Goal: Task Accomplishment & Management: Complete application form

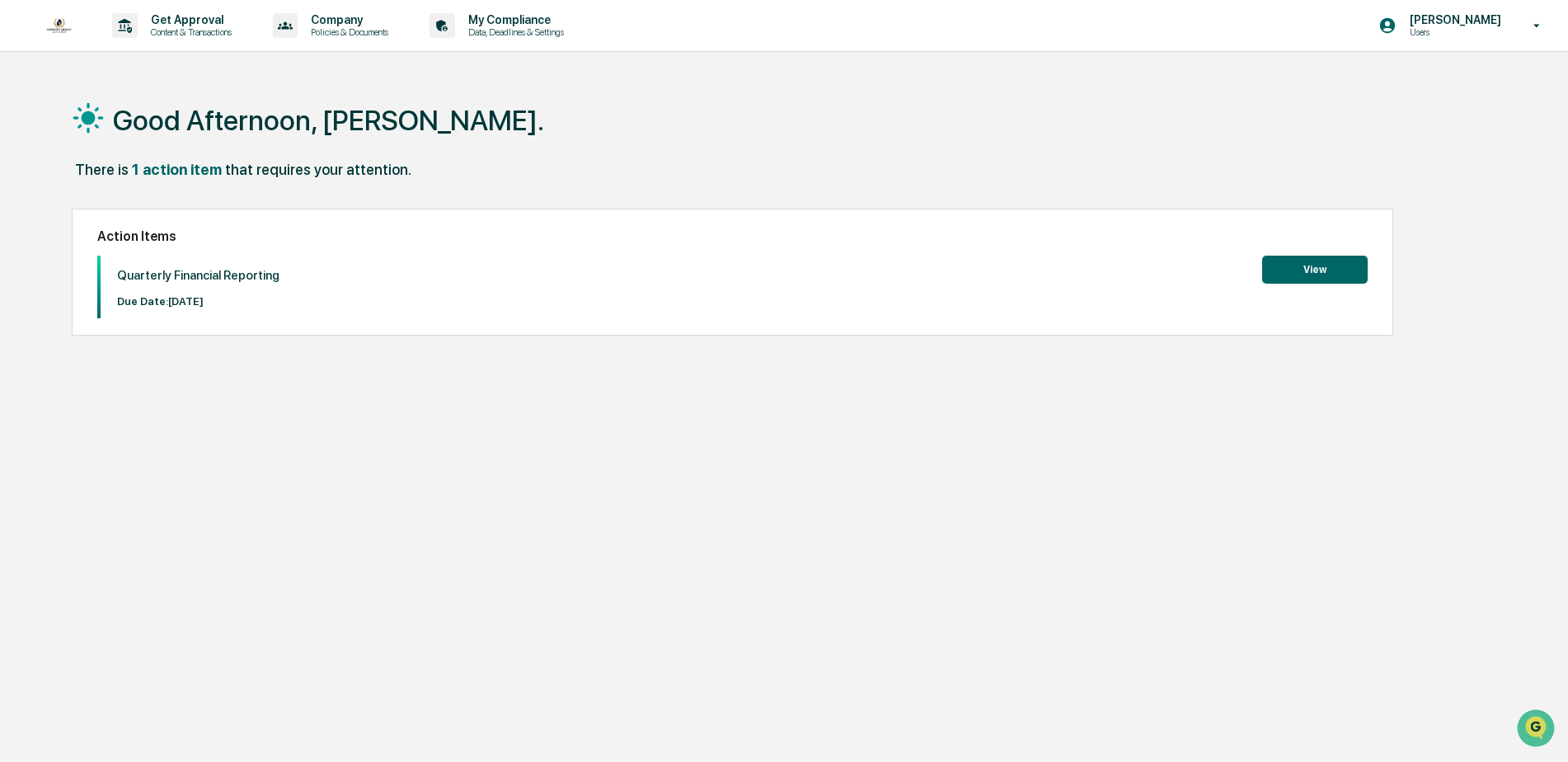
click at [1279, 261] on button "View" at bounding box center [1315, 270] width 106 height 28
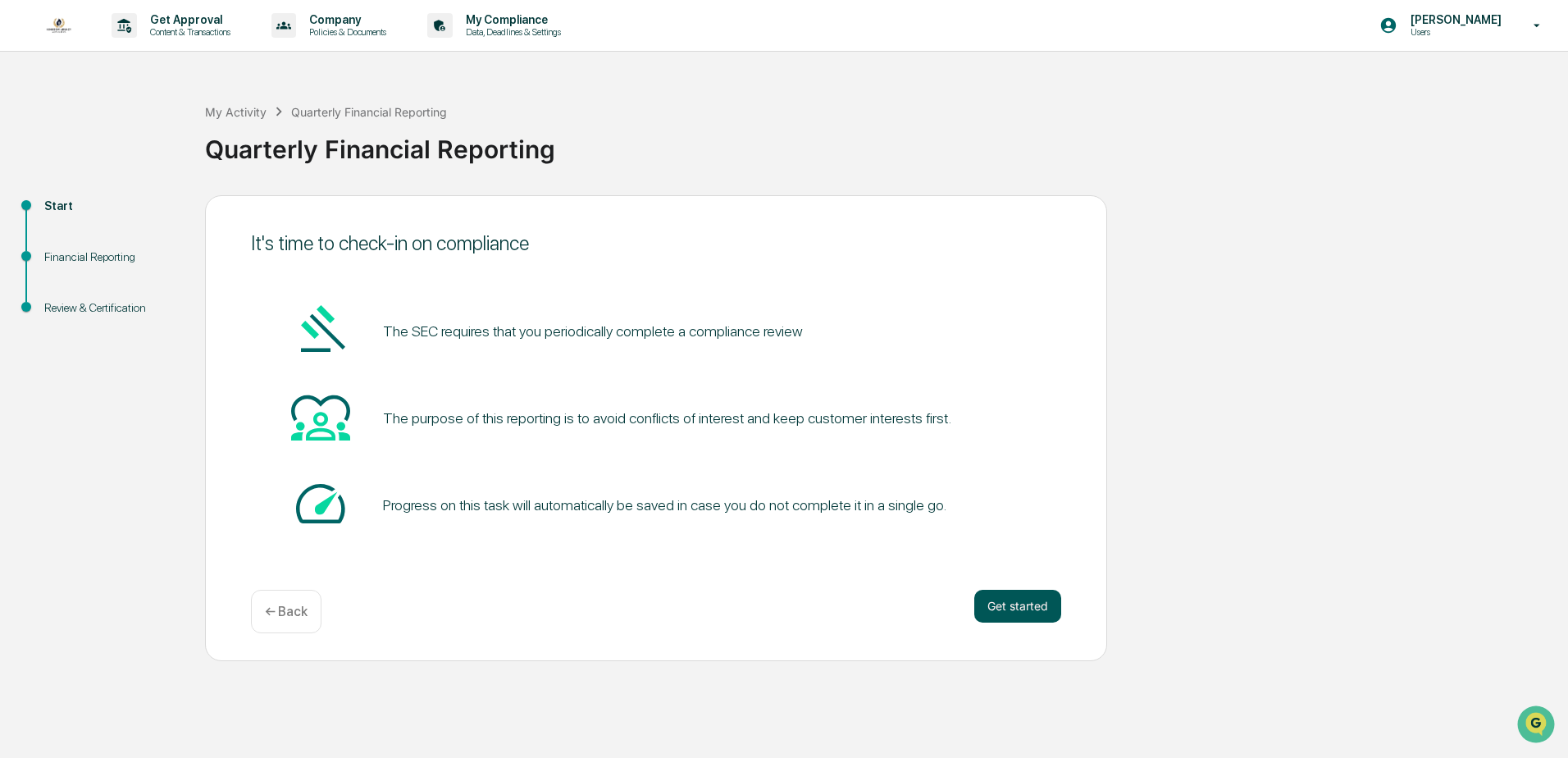
click at [1027, 600] on button "Get started" at bounding box center [1017, 606] width 87 height 33
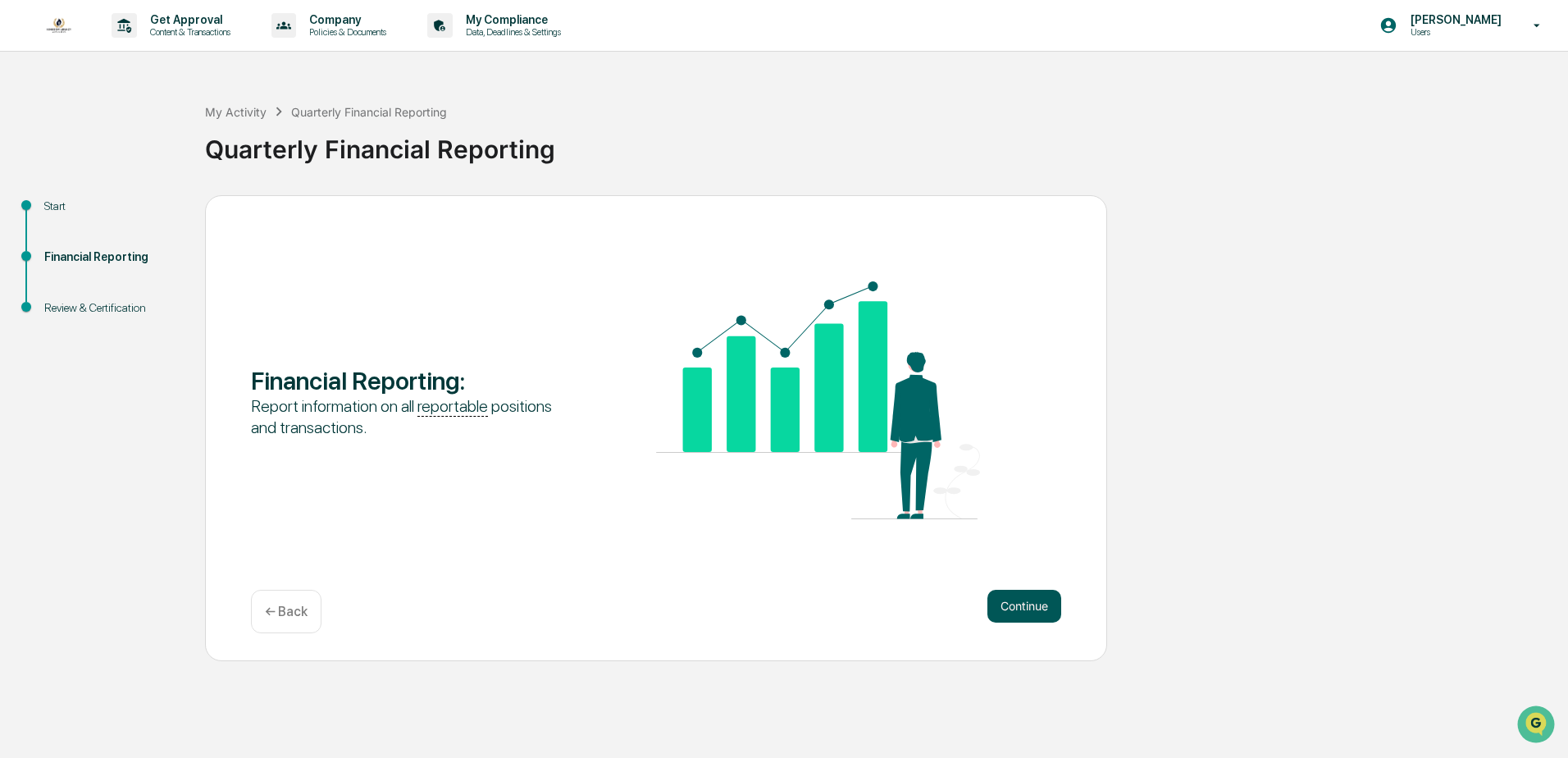
click at [1028, 599] on button "Continue" at bounding box center [1024, 606] width 74 height 33
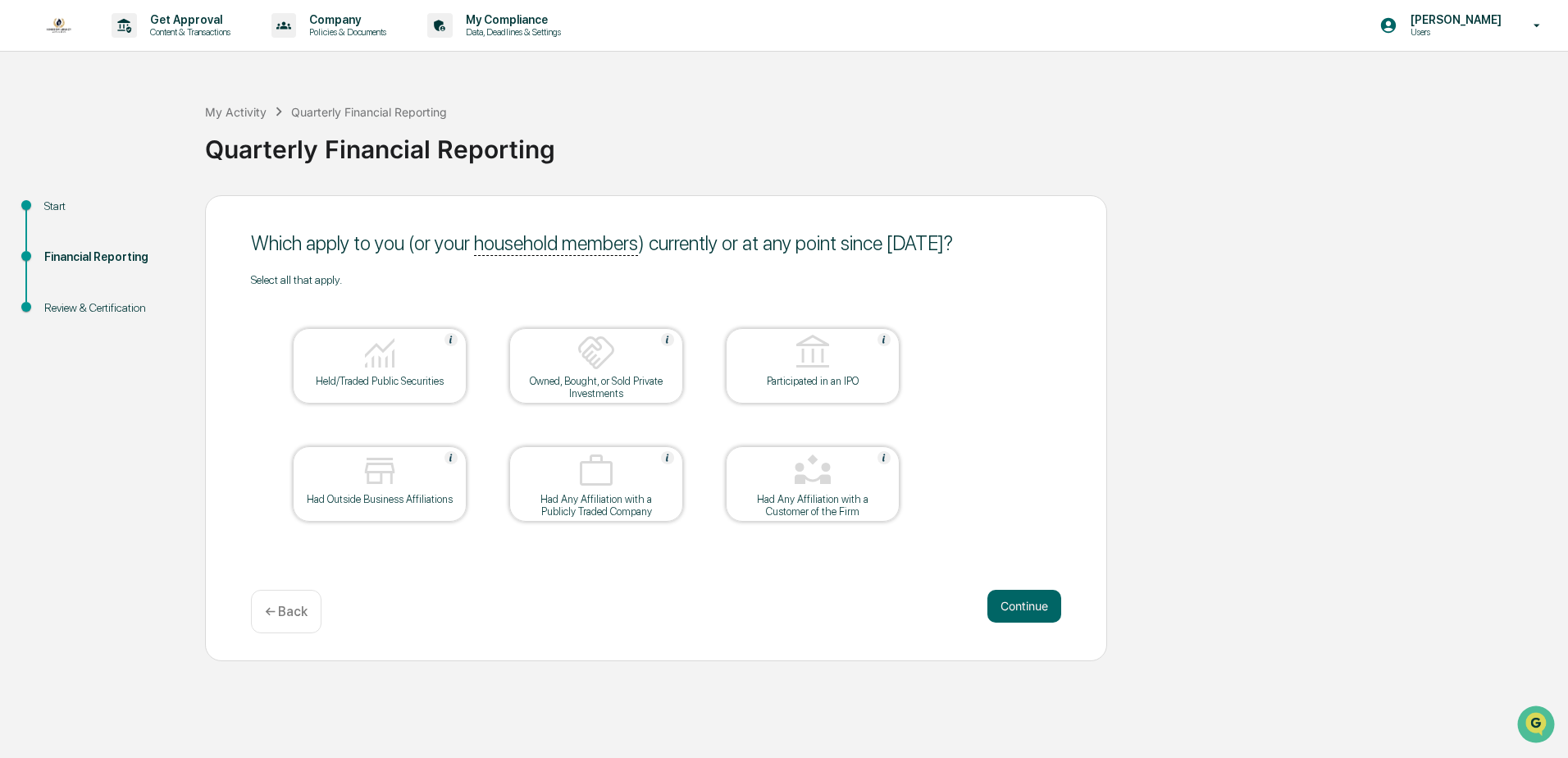
click at [402, 352] on div at bounding box center [380, 354] width 164 height 42
click at [1031, 598] on button "Continue" at bounding box center [1024, 606] width 74 height 33
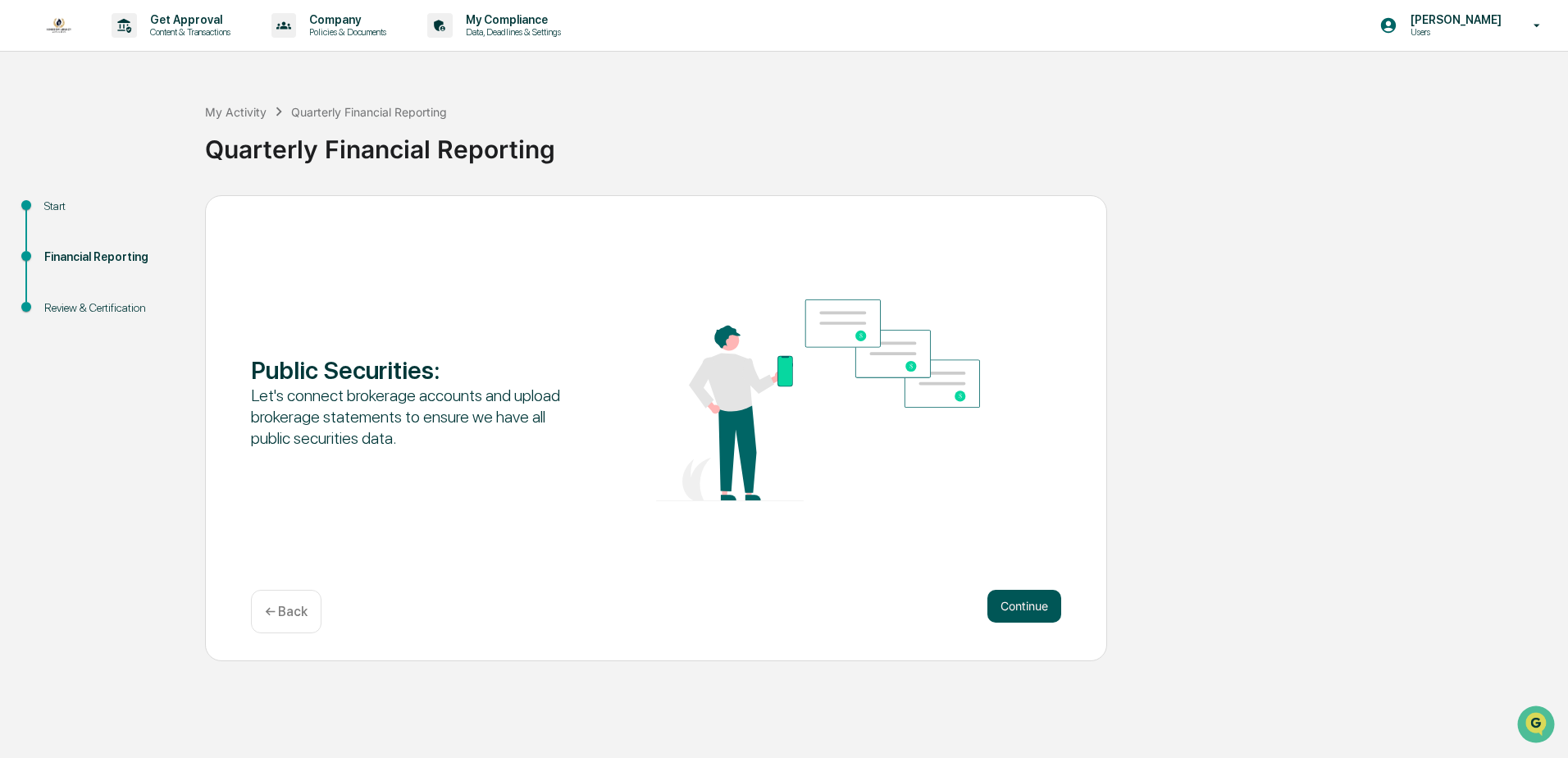
click at [1010, 610] on button "Continue" at bounding box center [1024, 606] width 74 height 33
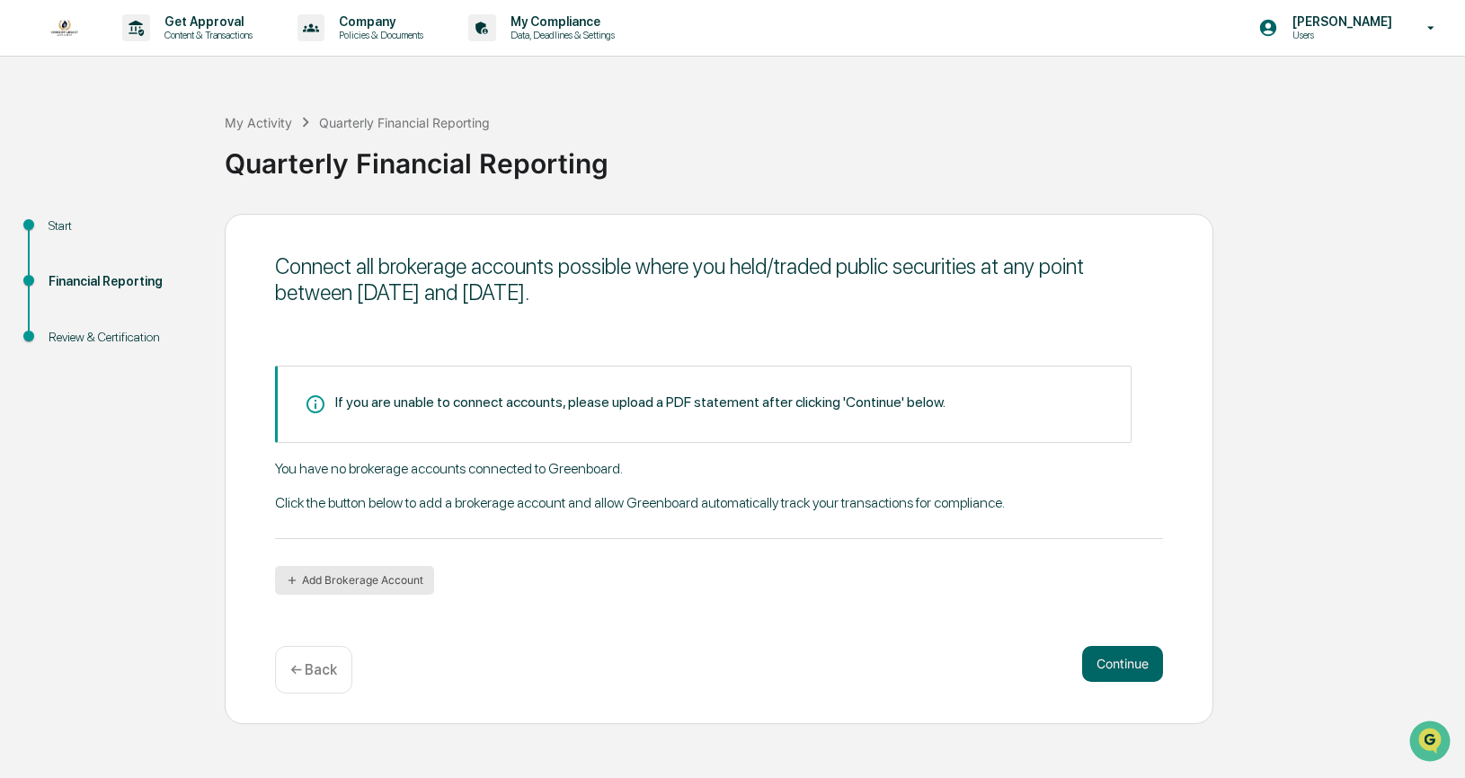
click at [354, 573] on button "Add Brokerage Account" at bounding box center [354, 580] width 159 height 29
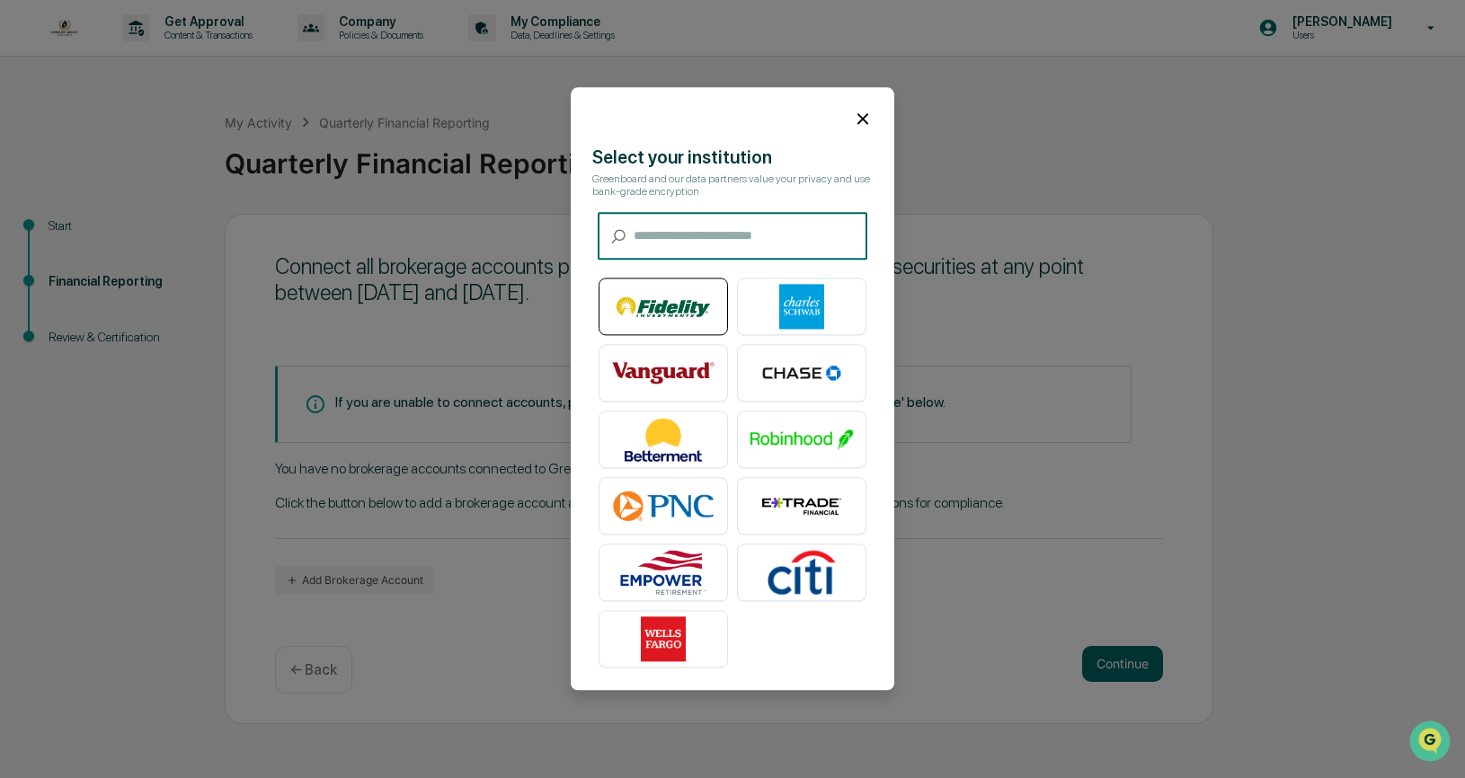
click at [660, 287] on img at bounding box center [663, 307] width 102 height 45
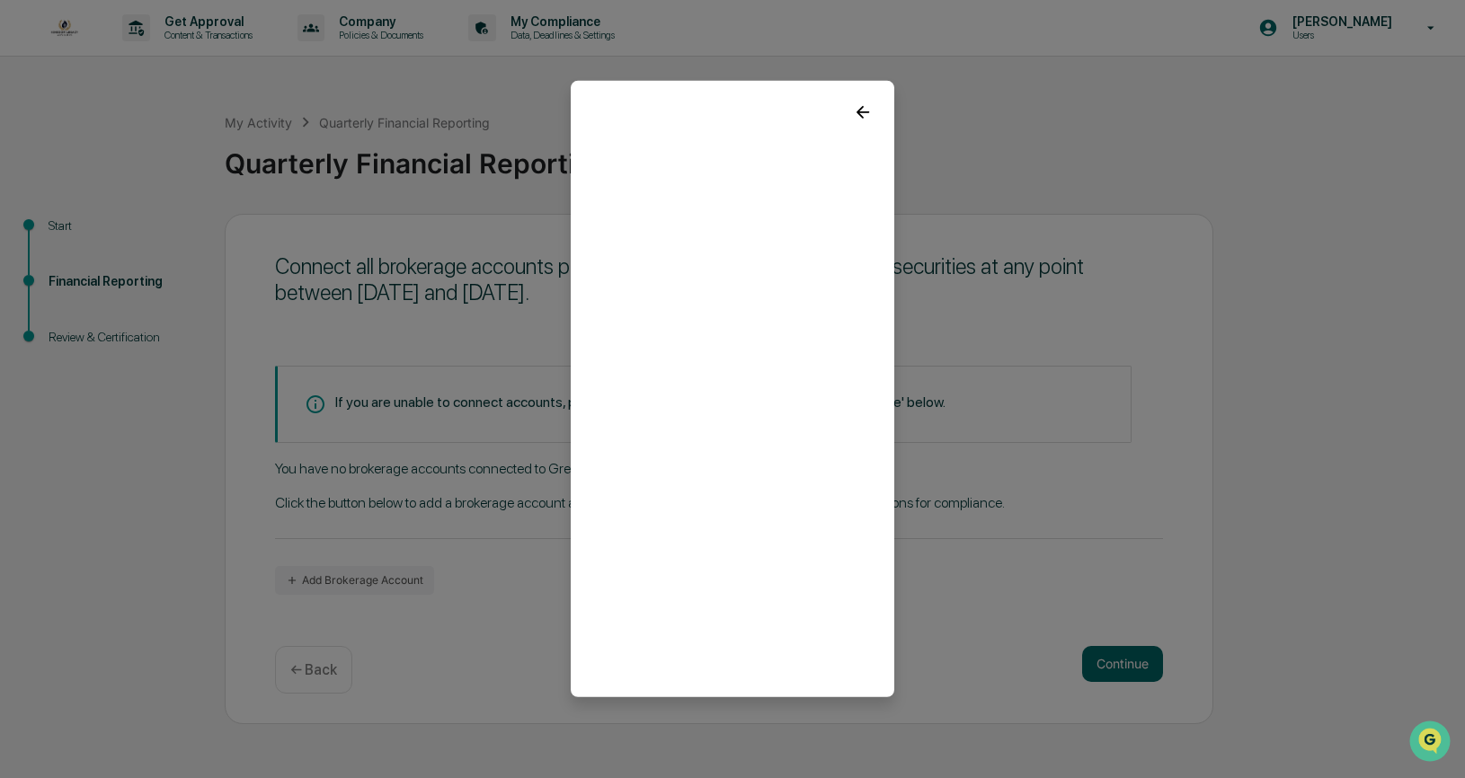
click at [853, 106] on icon at bounding box center [863, 112] width 20 height 20
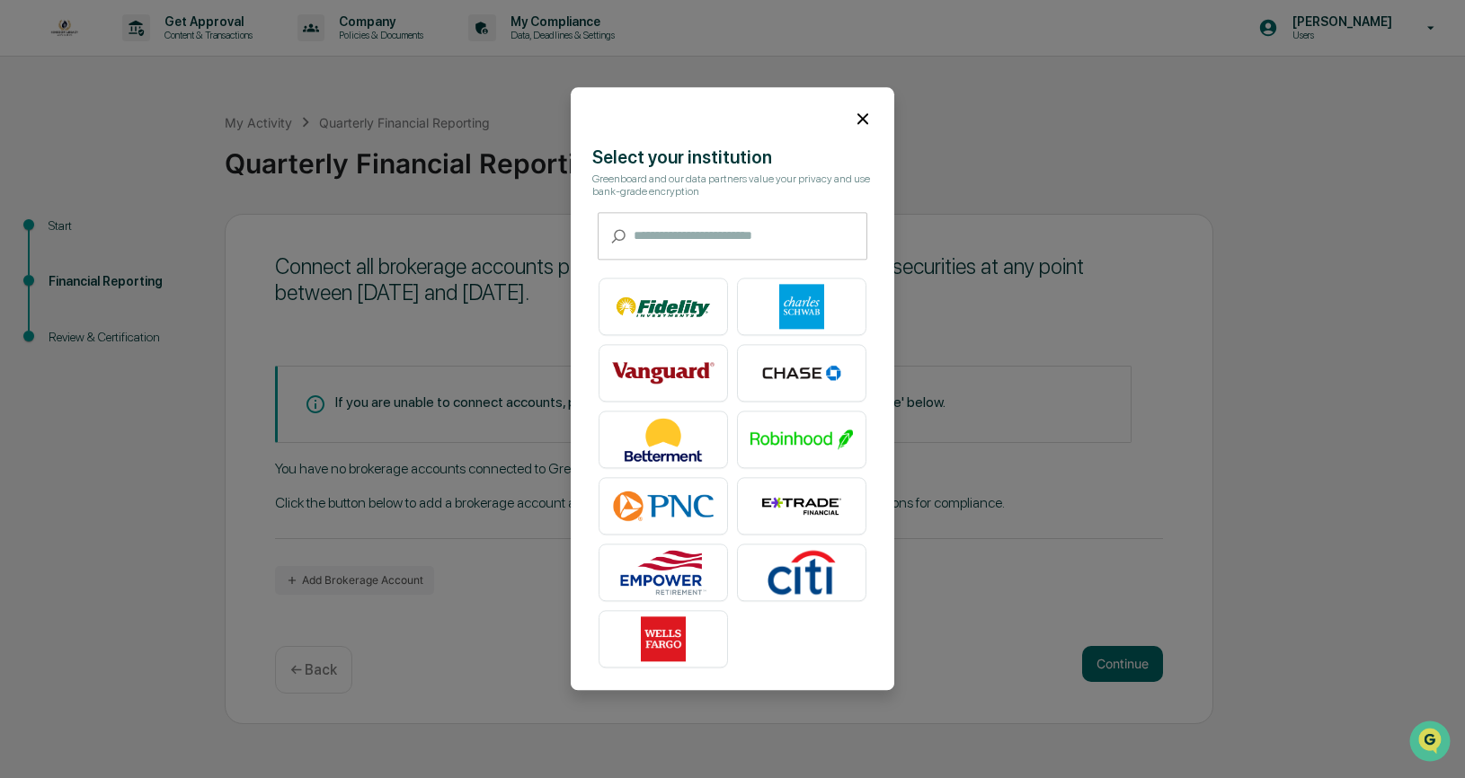
click at [787, 306] on img at bounding box center [801, 307] width 102 height 45
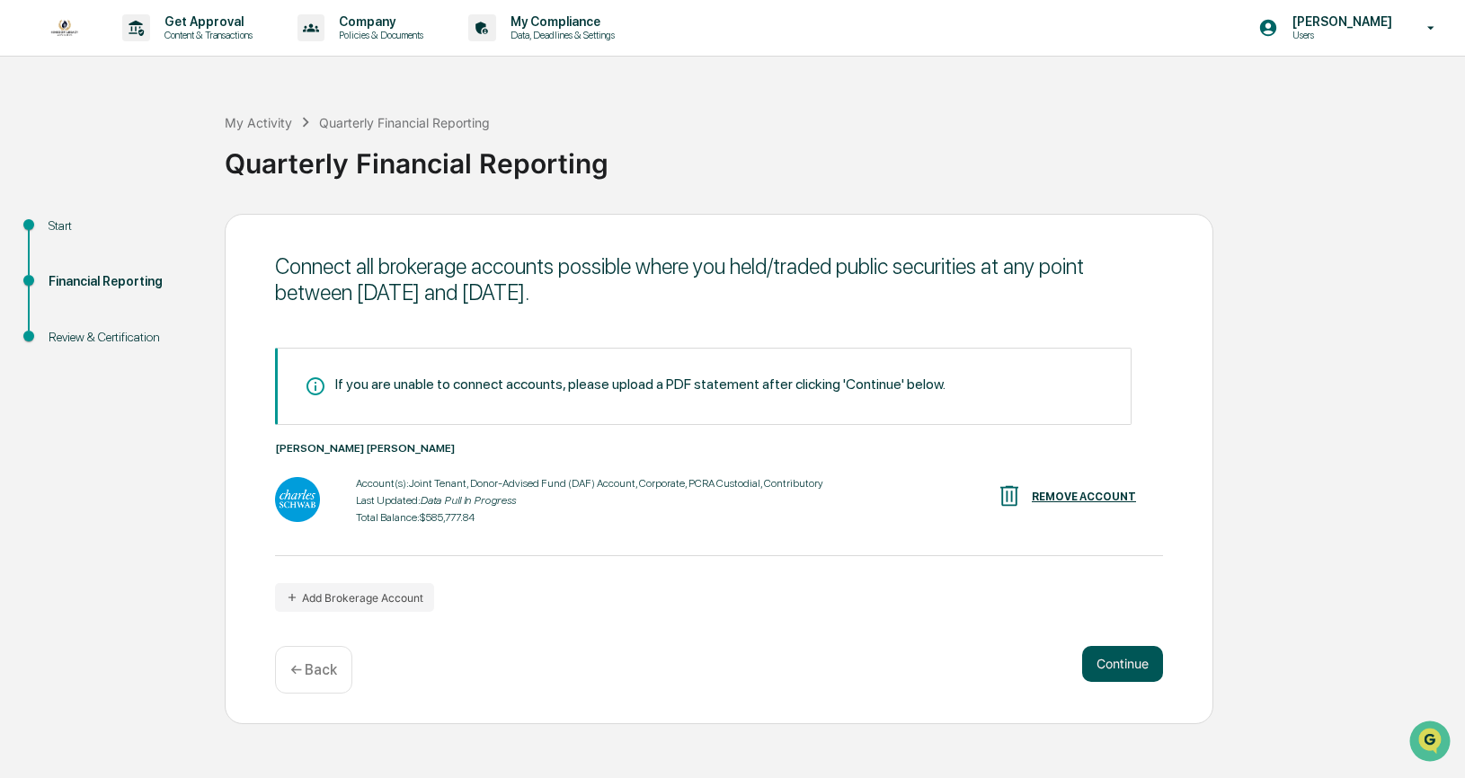
click at [1105, 648] on button "Continue" at bounding box center [1122, 664] width 81 height 36
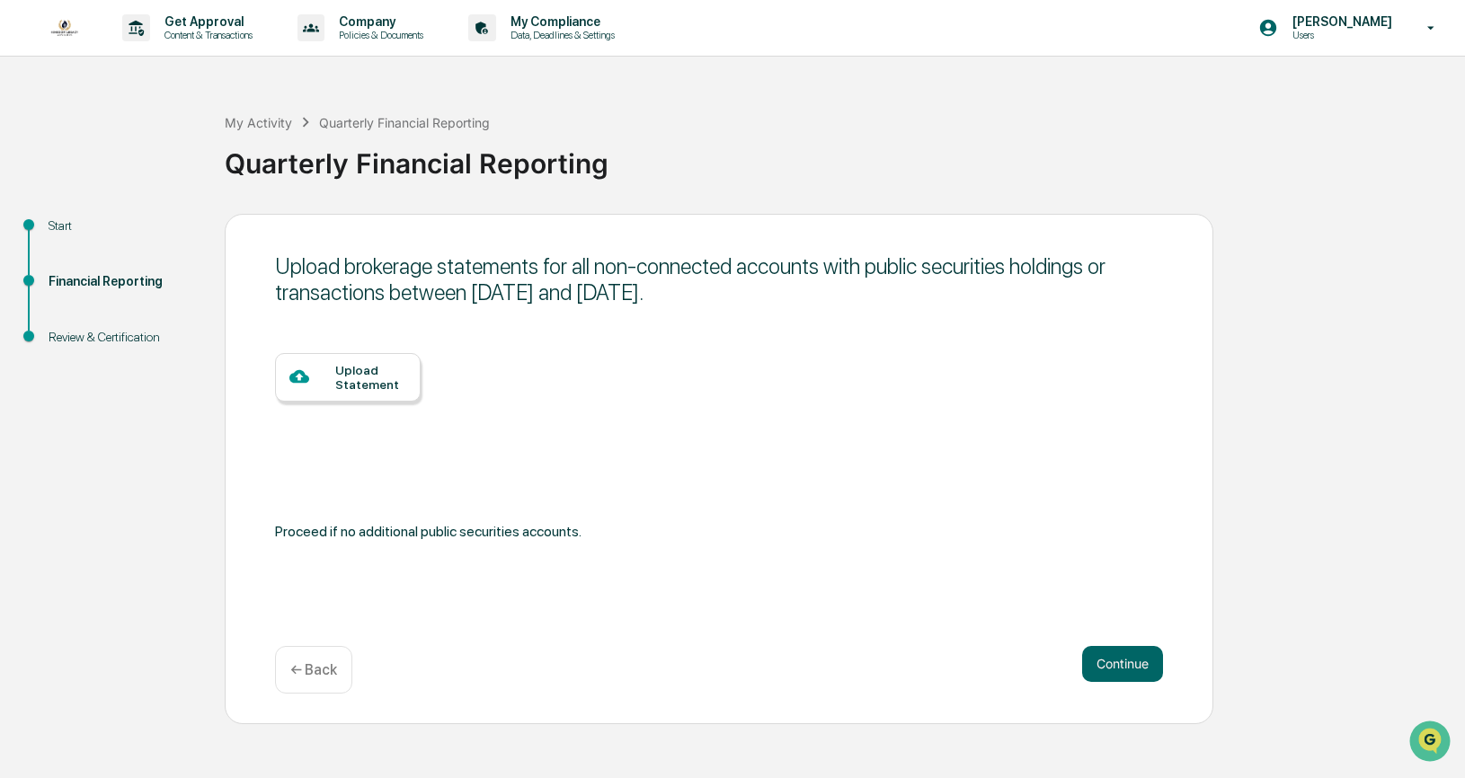
click at [367, 385] on div "Upload Statement" at bounding box center [370, 377] width 71 height 29
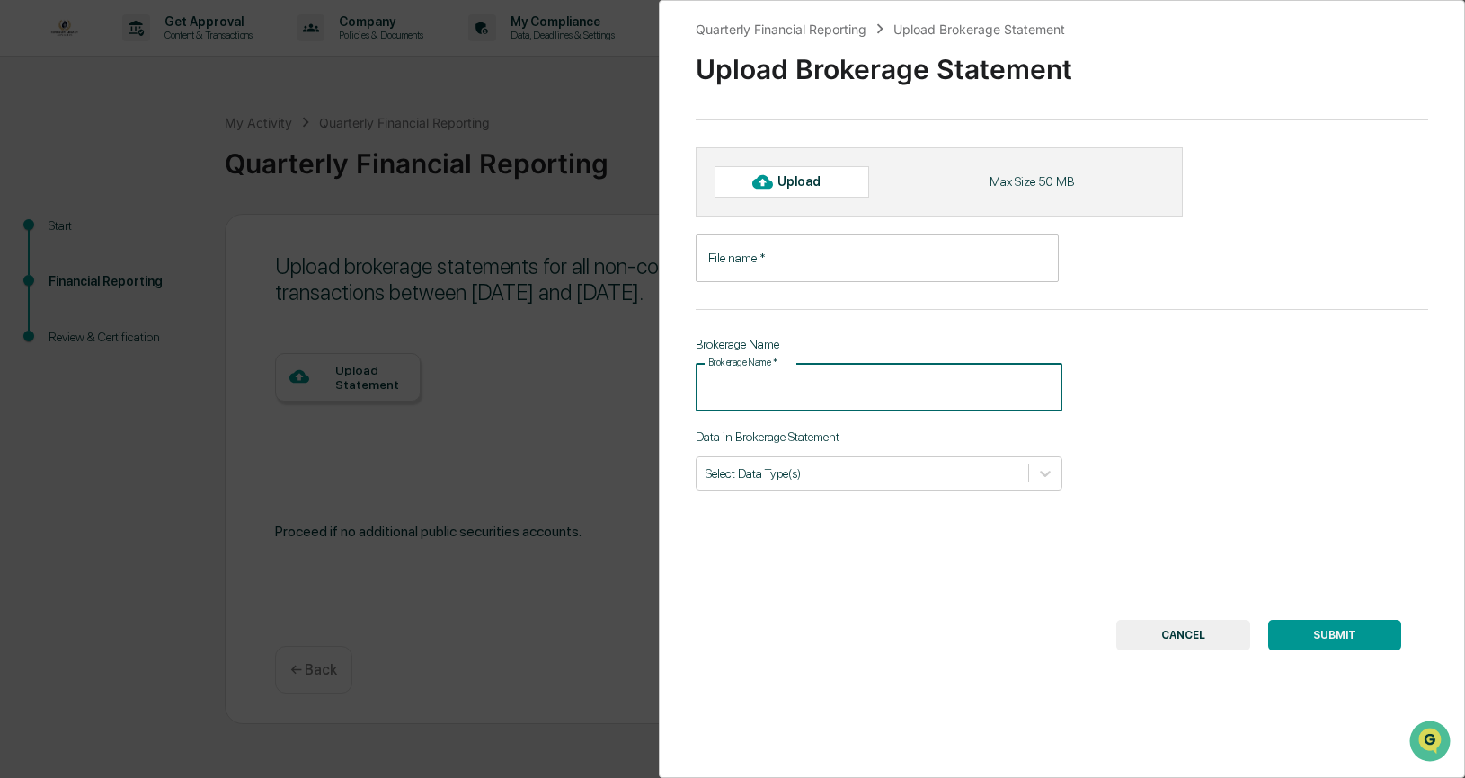
click at [807, 383] on input "Brokerage Name   *" at bounding box center [878, 388] width 367 height 48
type input "********"
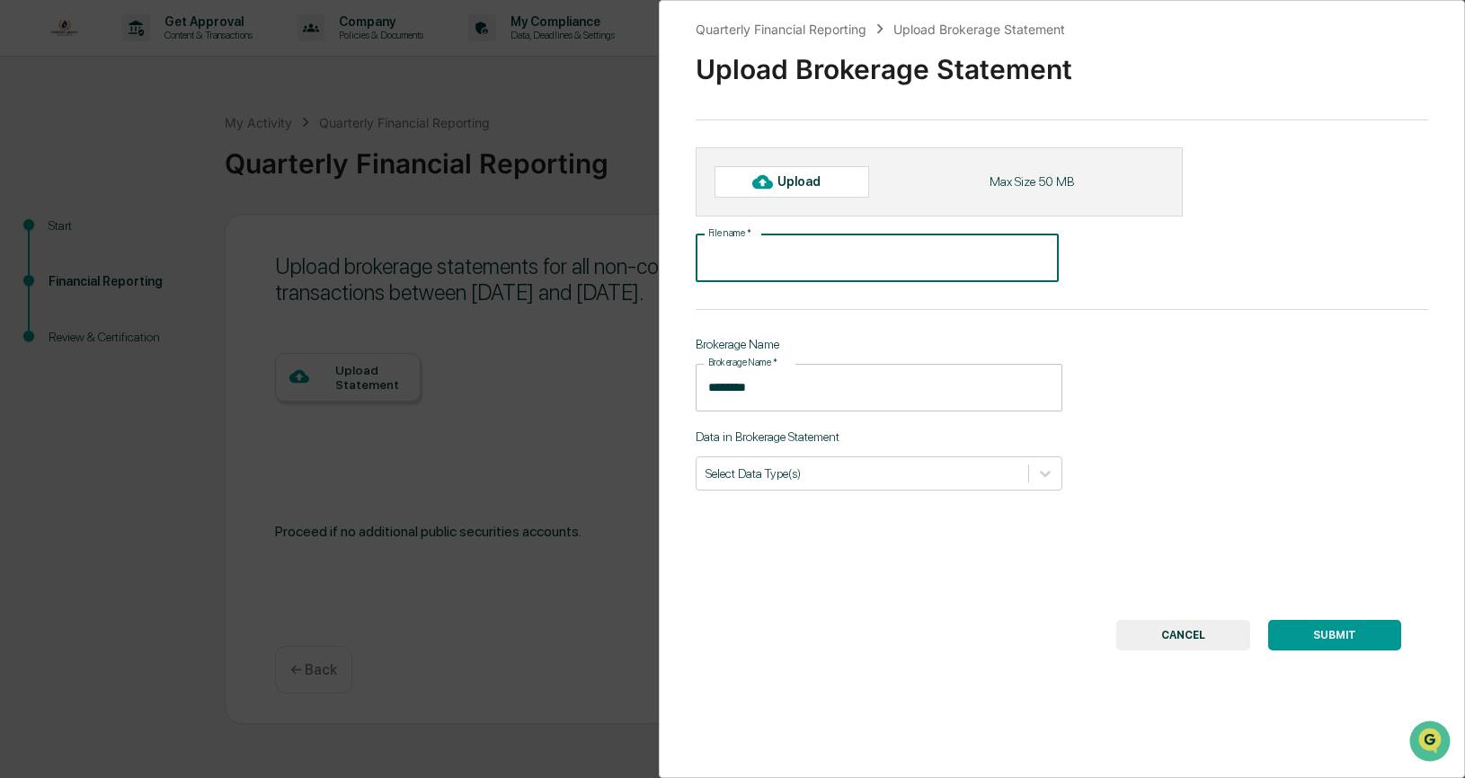
click at [867, 272] on input "File name   *" at bounding box center [876, 259] width 363 height 48
type input "*"
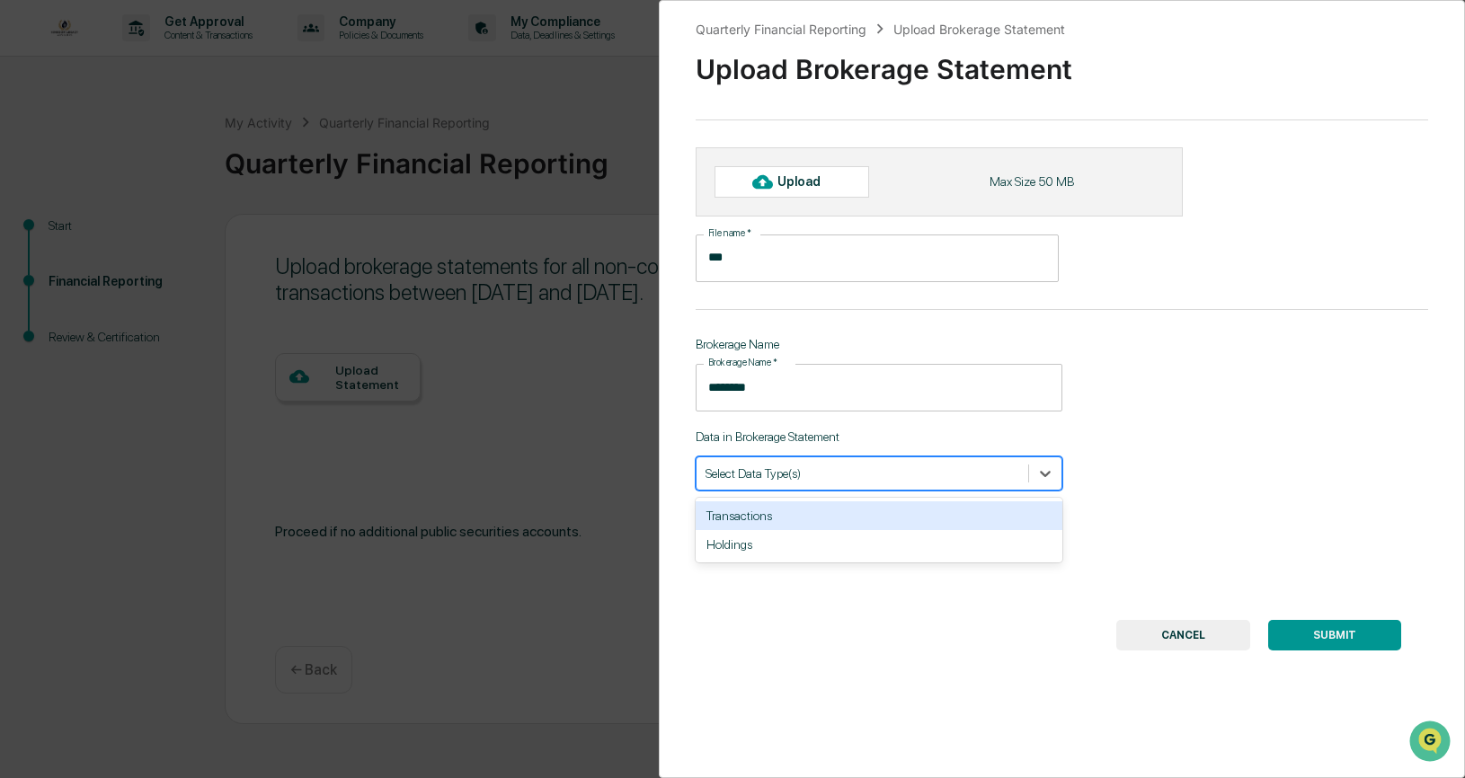
click at [970, 466] on div at bounding box center [862, 473] width 314 height 17
click at [1267, 400] on div "Quarterly Financial Reporting Upload Brokerage Statement Upload Brokerage State…" at bounding box center [1062, 389] width 806 height 778
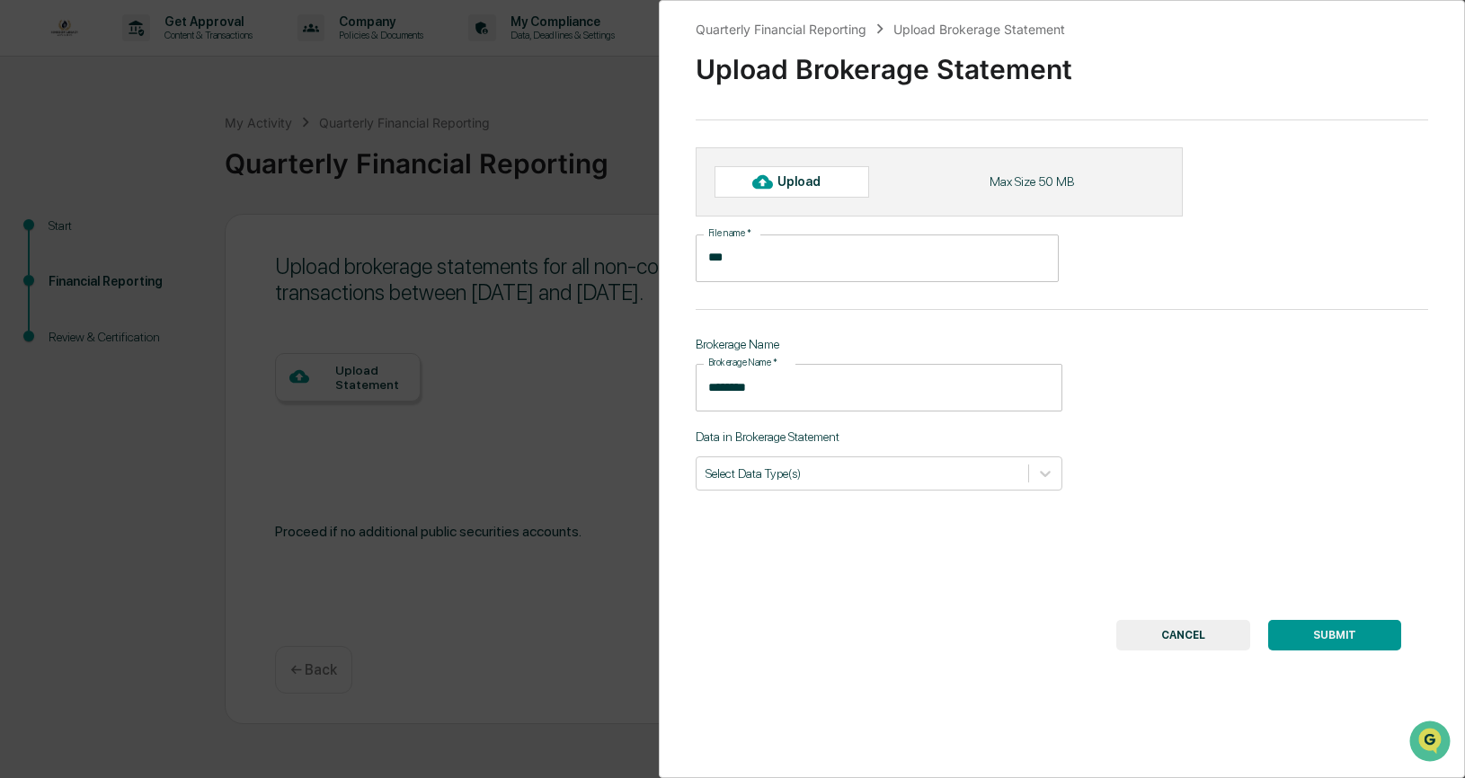
click at [777, 178] on div "Upload" at bounding box center [806, 181] width 58 height 14
type input "**********"
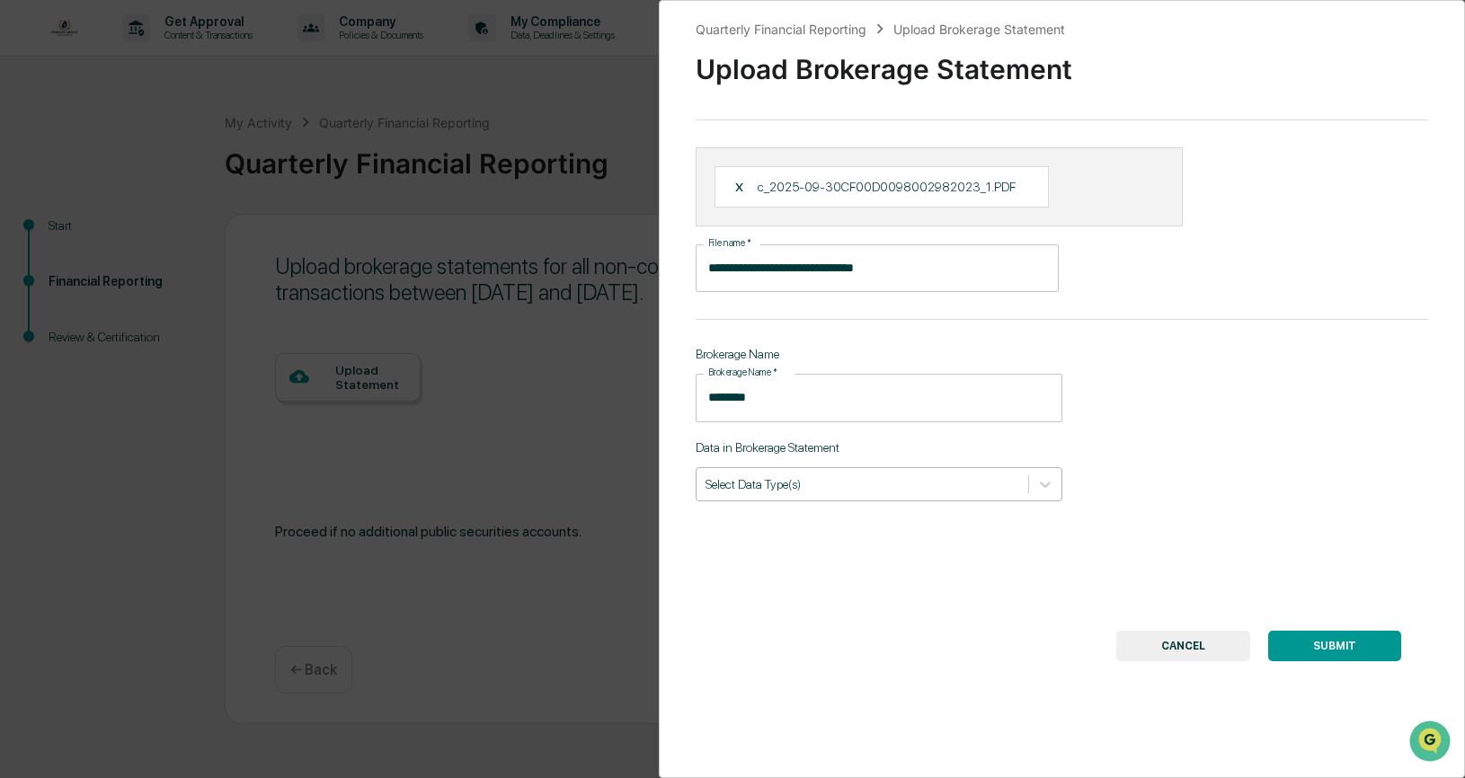
click at [813, 491] on div at bounding box center [862, 483] width 314 height 17
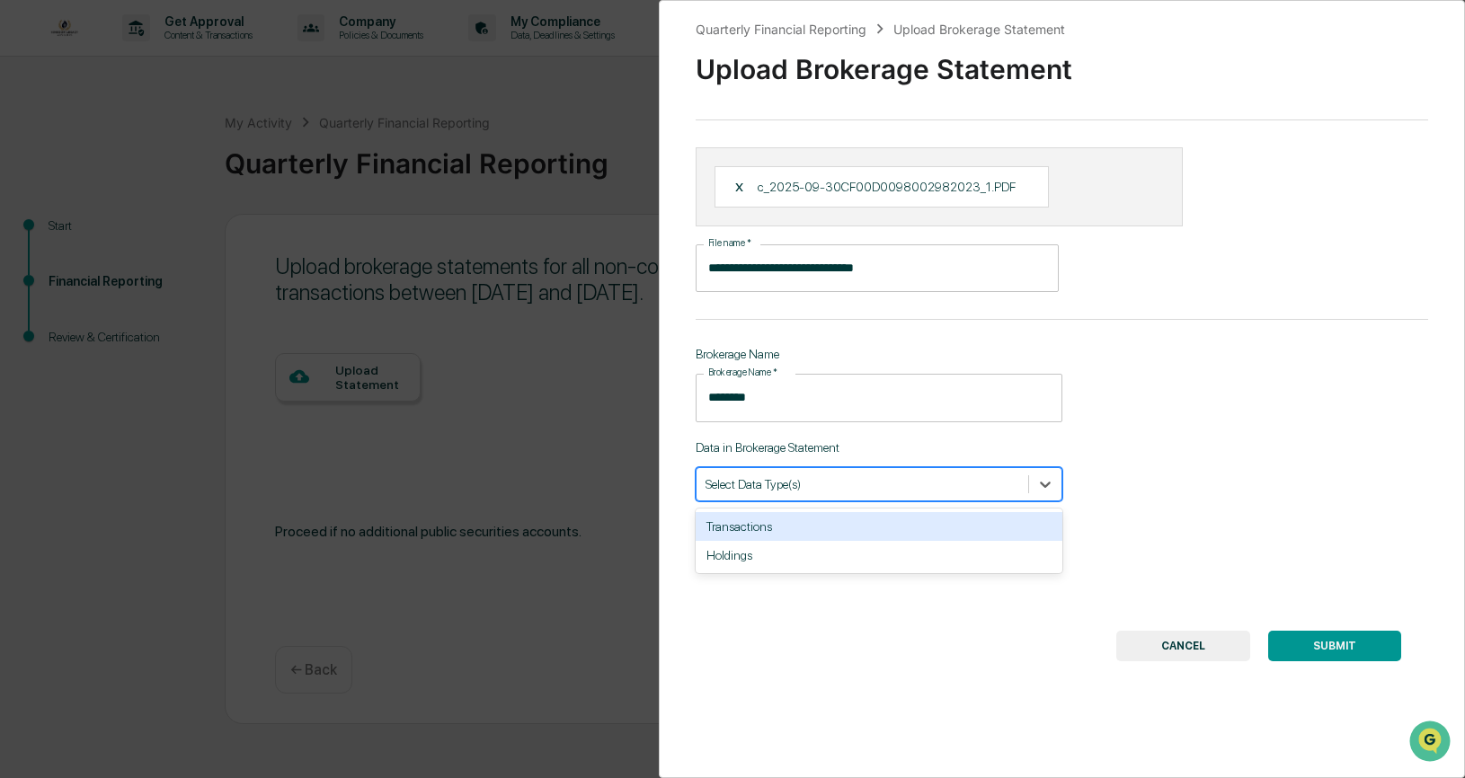
click at [800, 526] on div "Transactions" at bounding box center [878, 526] width 367 height 29
click at [764, 542] on div "Holdings" at bounding box center [878, 527] width 367 height 36
click at [763, 533] on div "Holdings" at bounding box center [878, 526] width 367 height 29
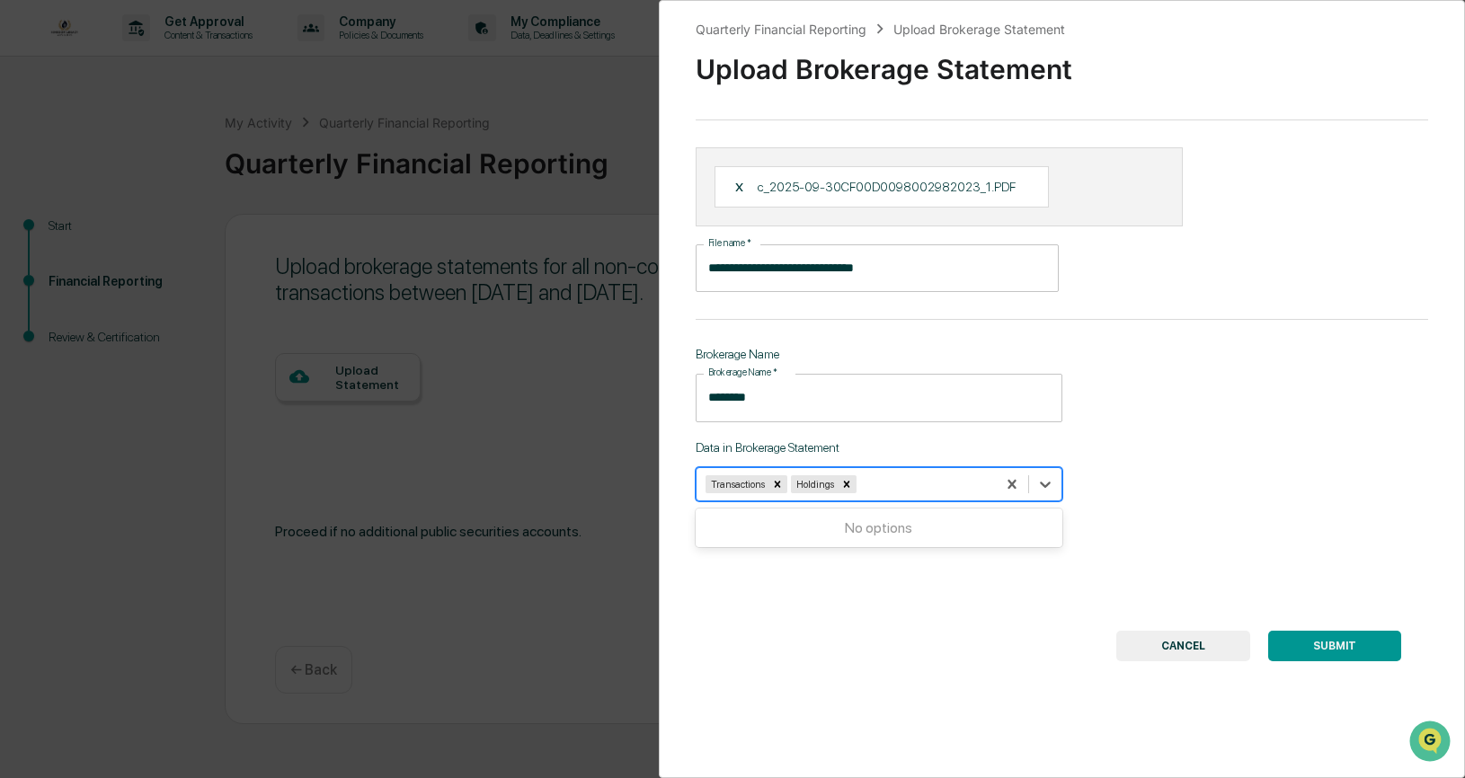
click at [1354, 650] on button "SUBMIT" at bounding box center [1334, 646] width 133 height 31
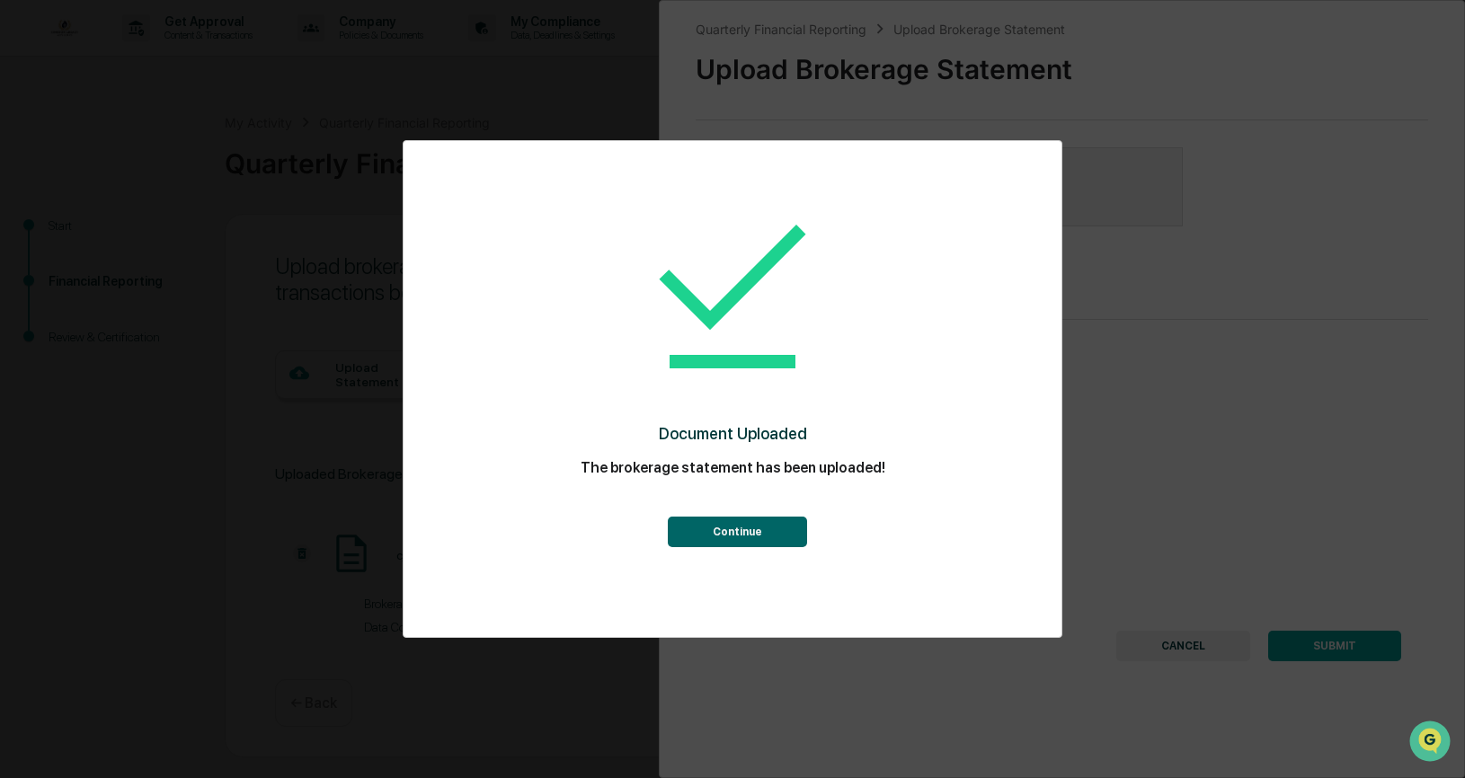
click at [724, 533] on button "Continue" at bounding box center [737, 532] width 139 height 31
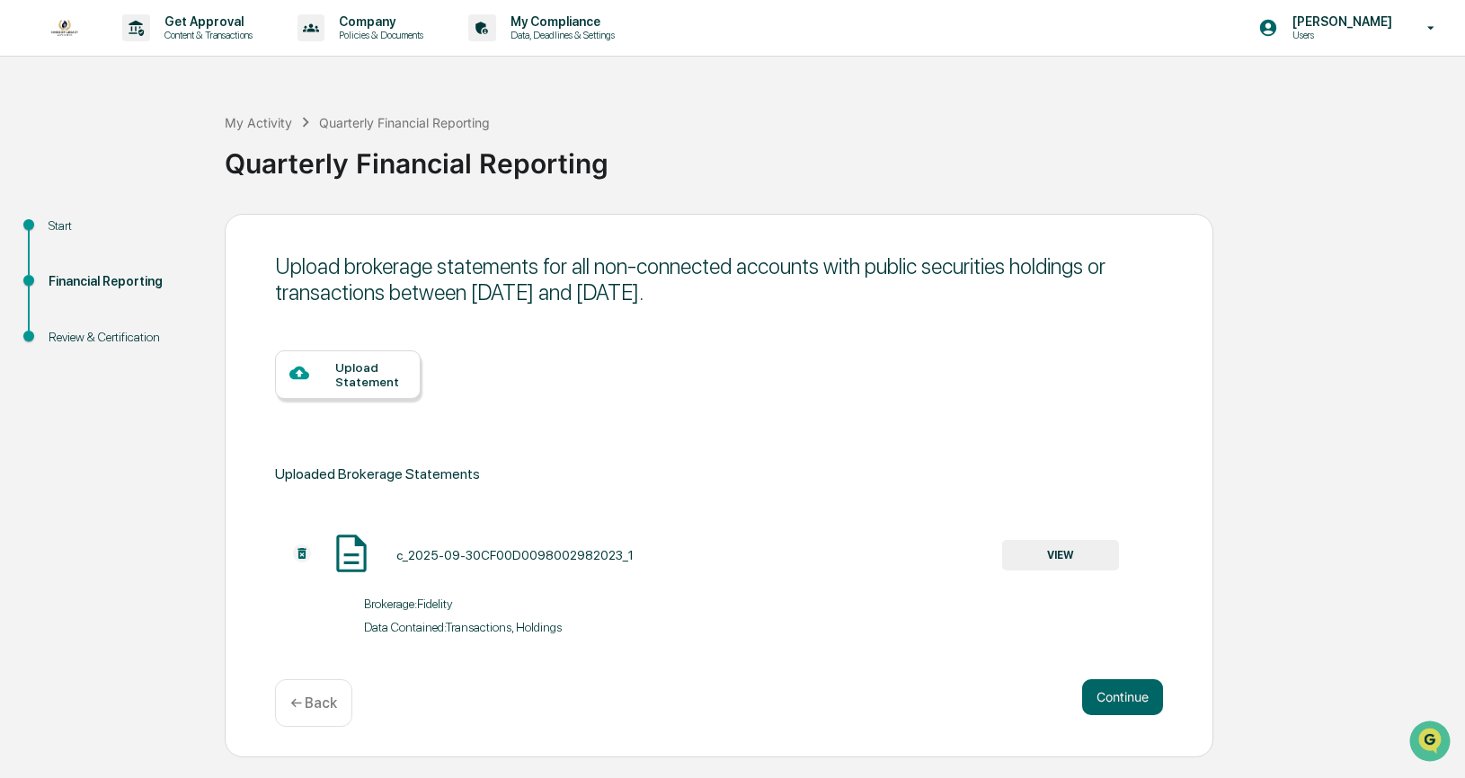
click at [1340, 167] on div "Quarterly Financial Reporting" at bounding box center [840, 156] width 1231 height 47
click at [1130, 688] on button "Continue" at bounding box center [1122, 697] width 81 height 36
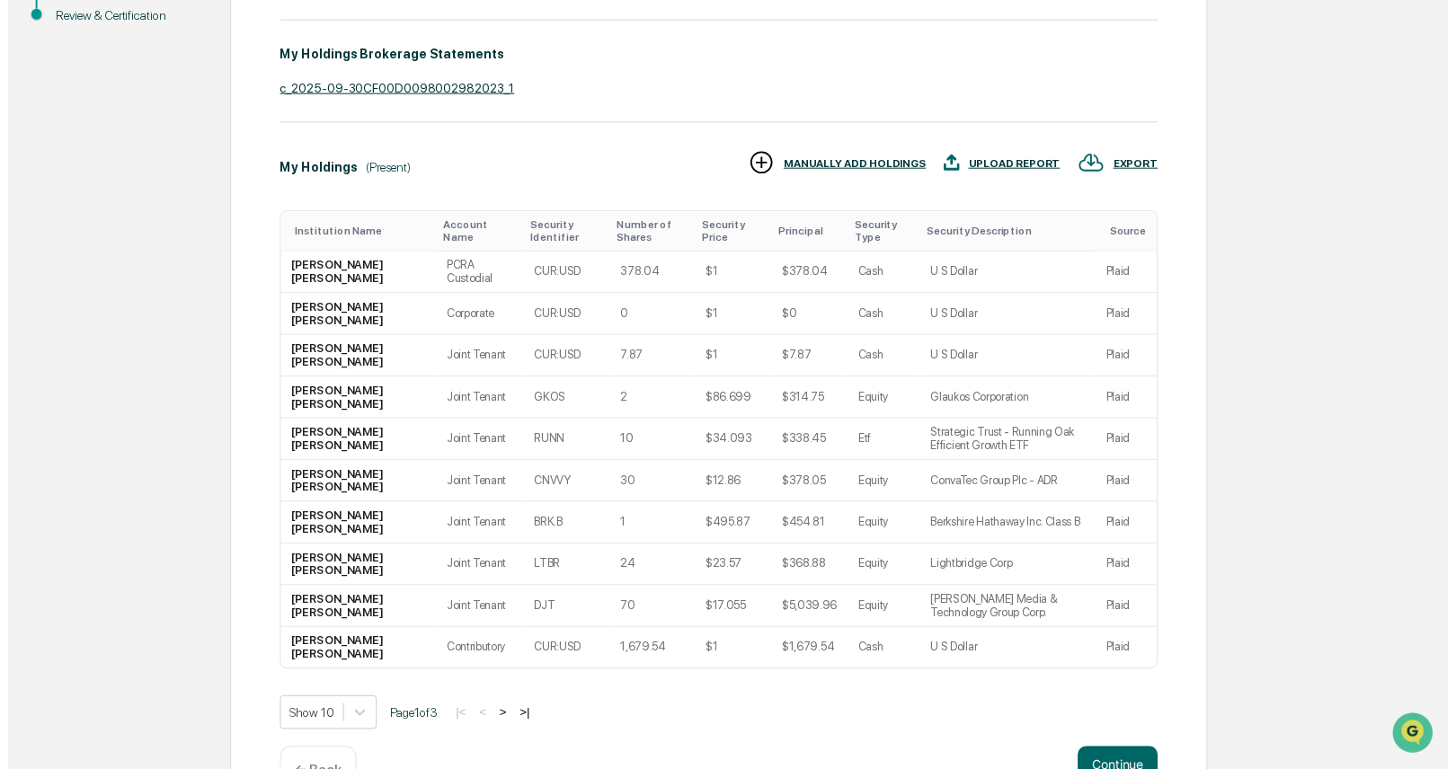
scroll to position [376, 0]
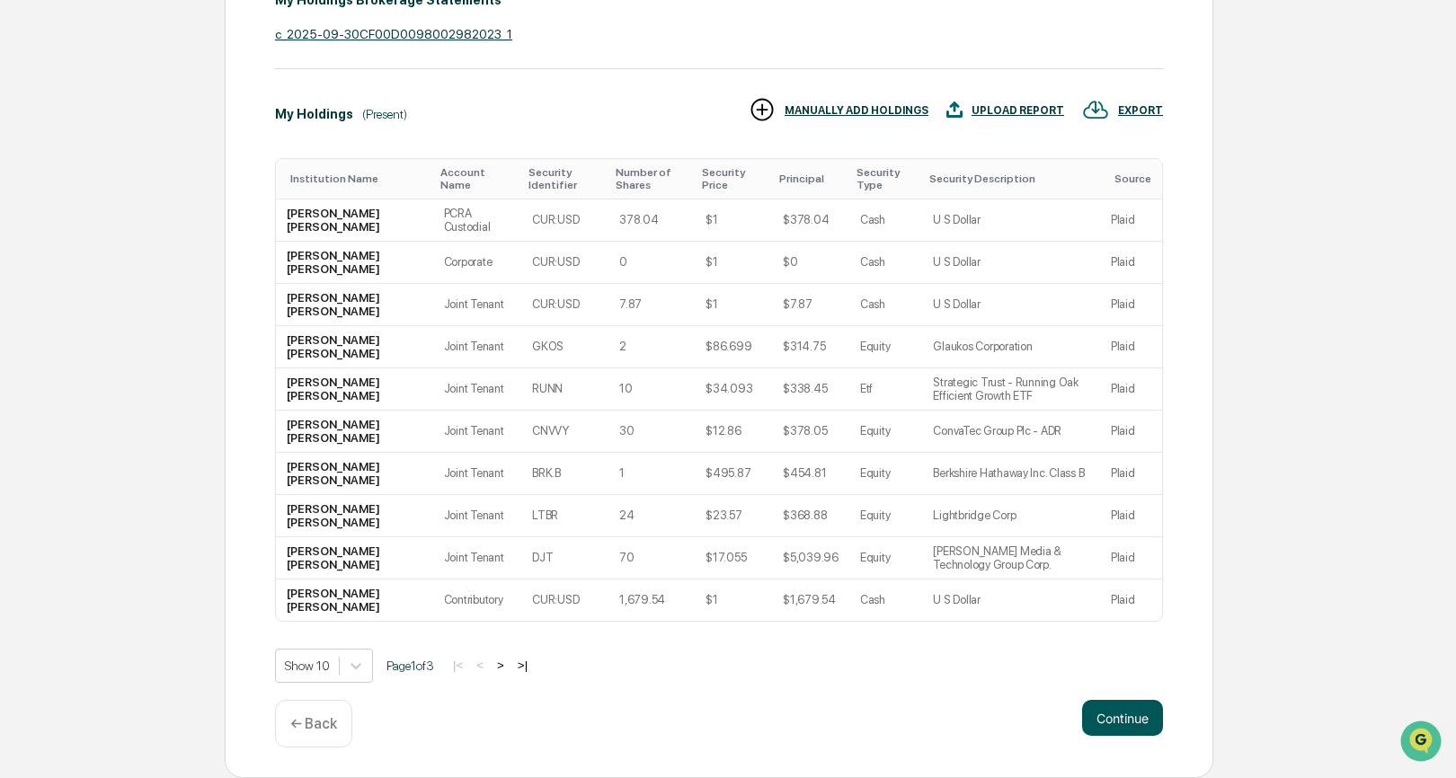
click at [1103, 713] on button "Continue" at bounding box center [1122, 718] width 81 height 36
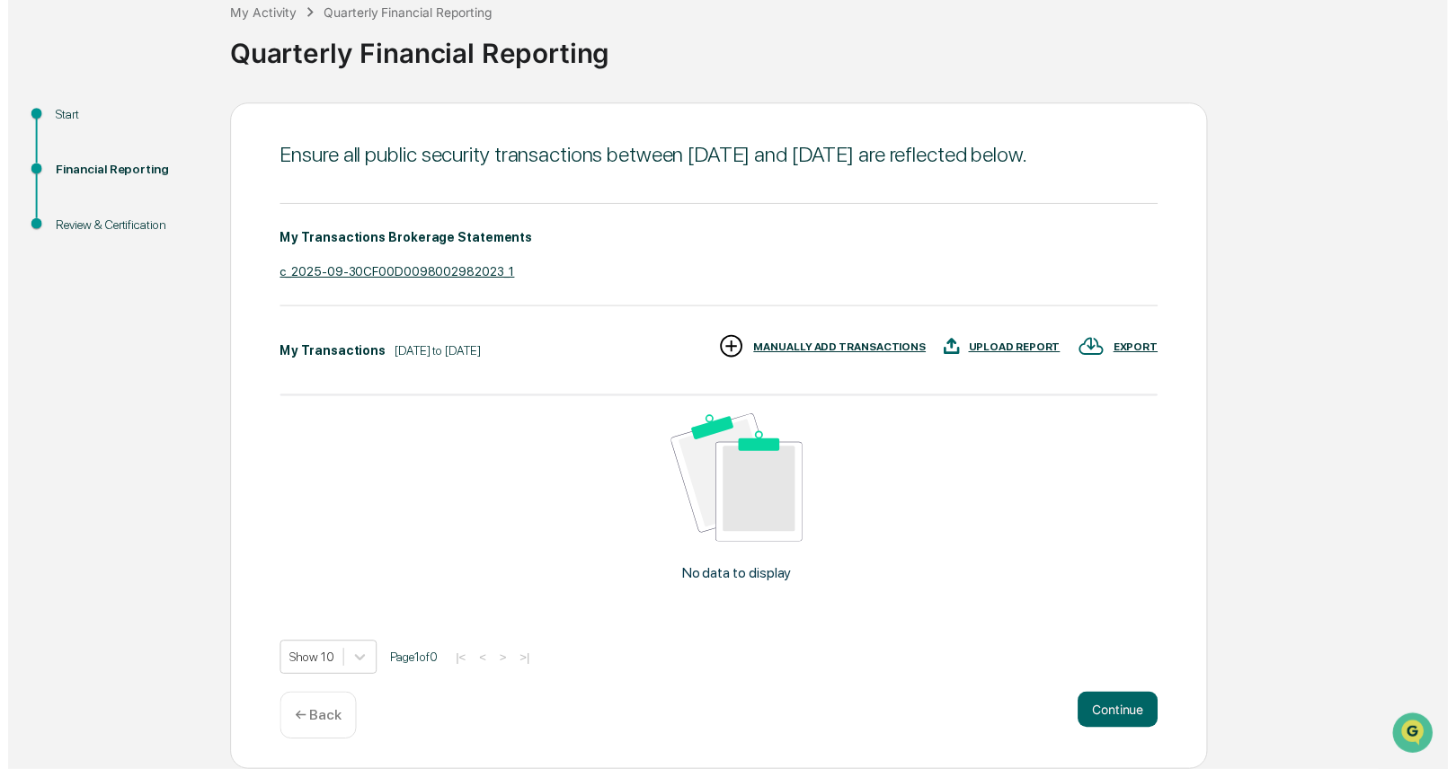
scroll to position [136, 0]
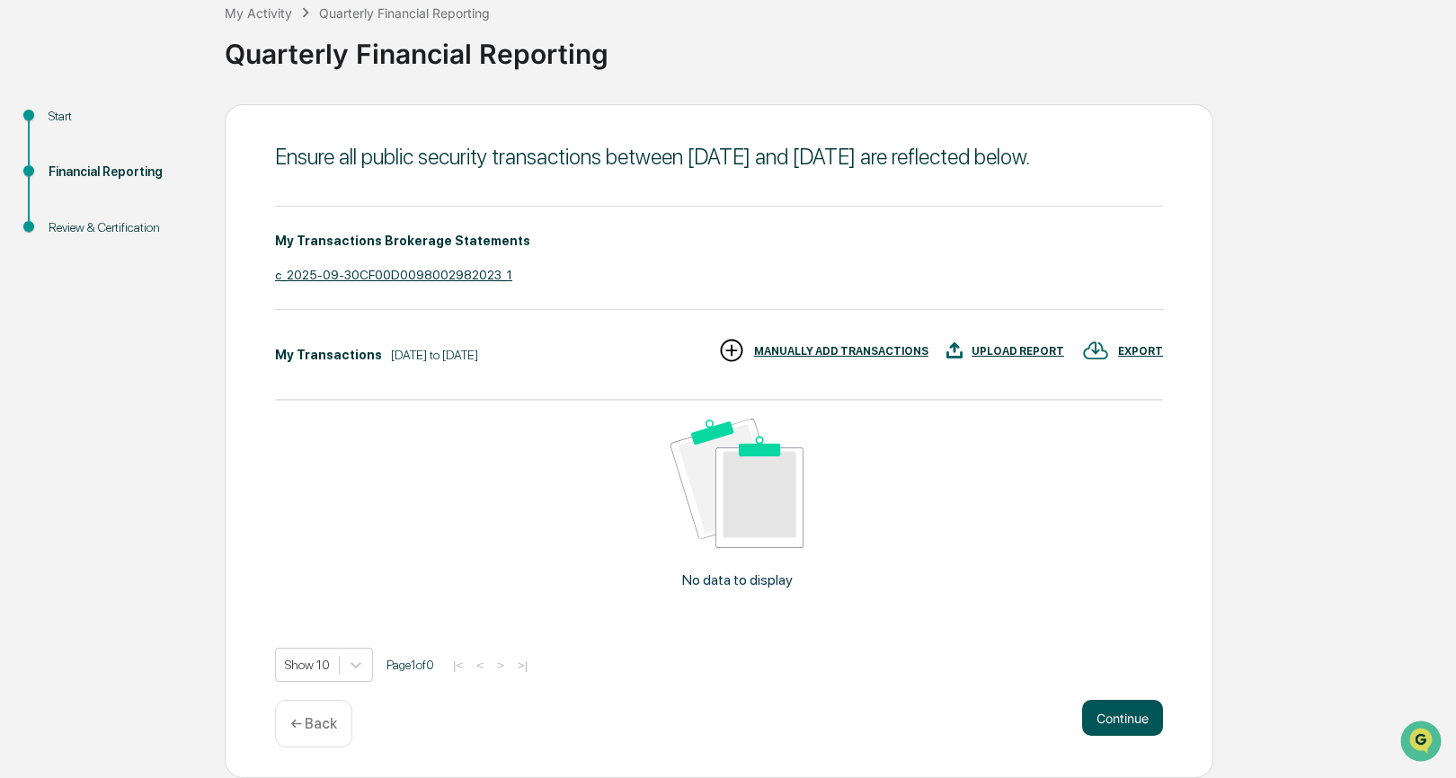
click at [1121, 704] on button "Continue" at bounding box center [1122, 718] width 81 height 36
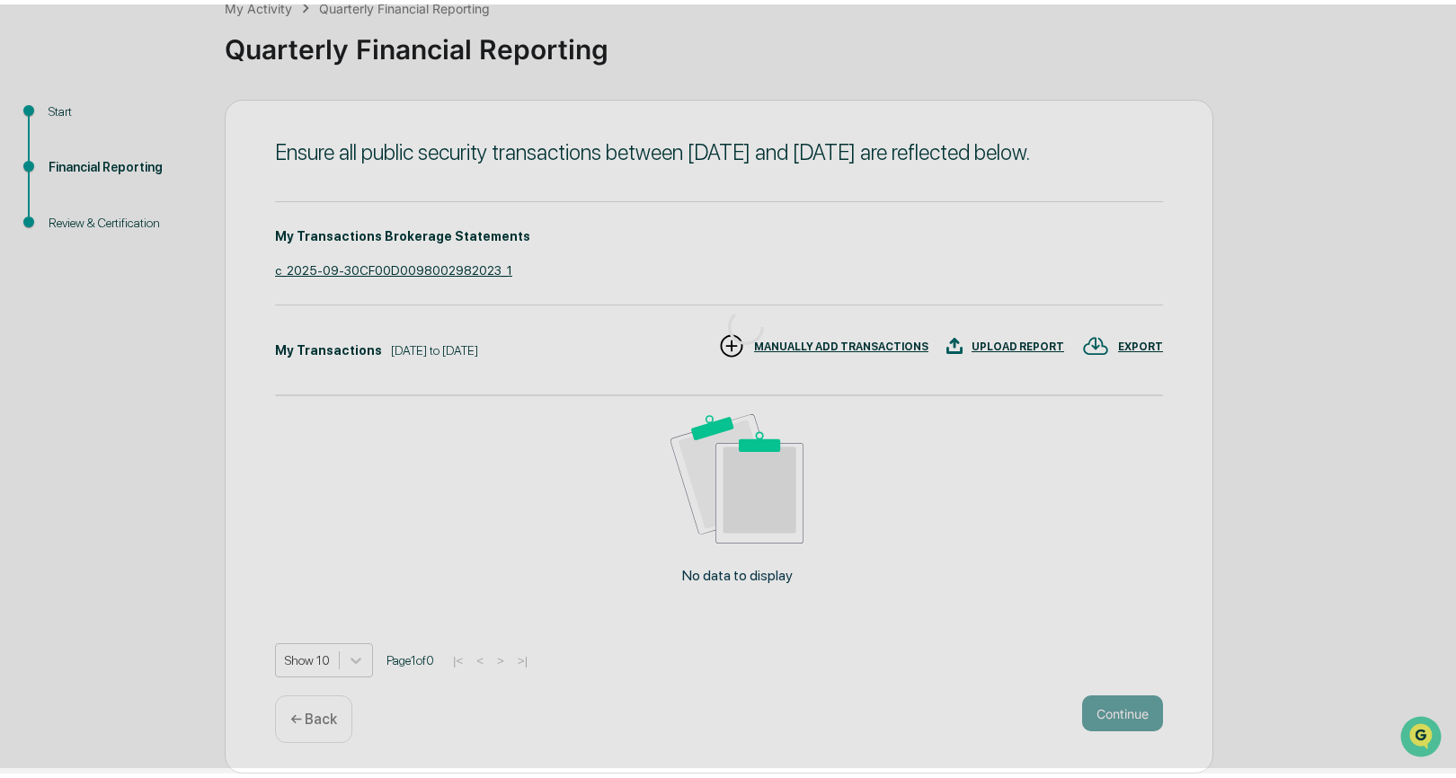
scroll to position [0, 0]
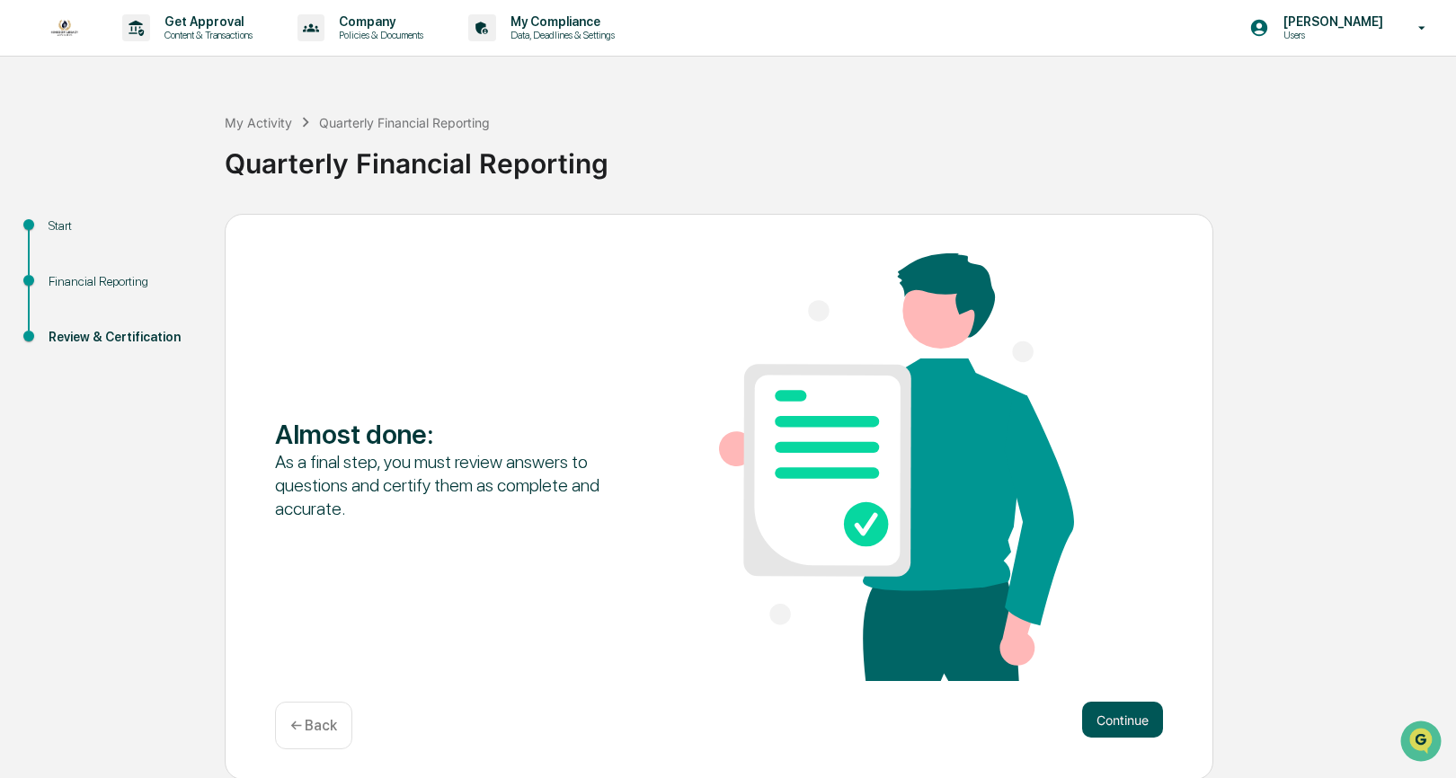
click at [1132, 723] on button "Continue" at bounding box center [1122, 720] width 81 height 36
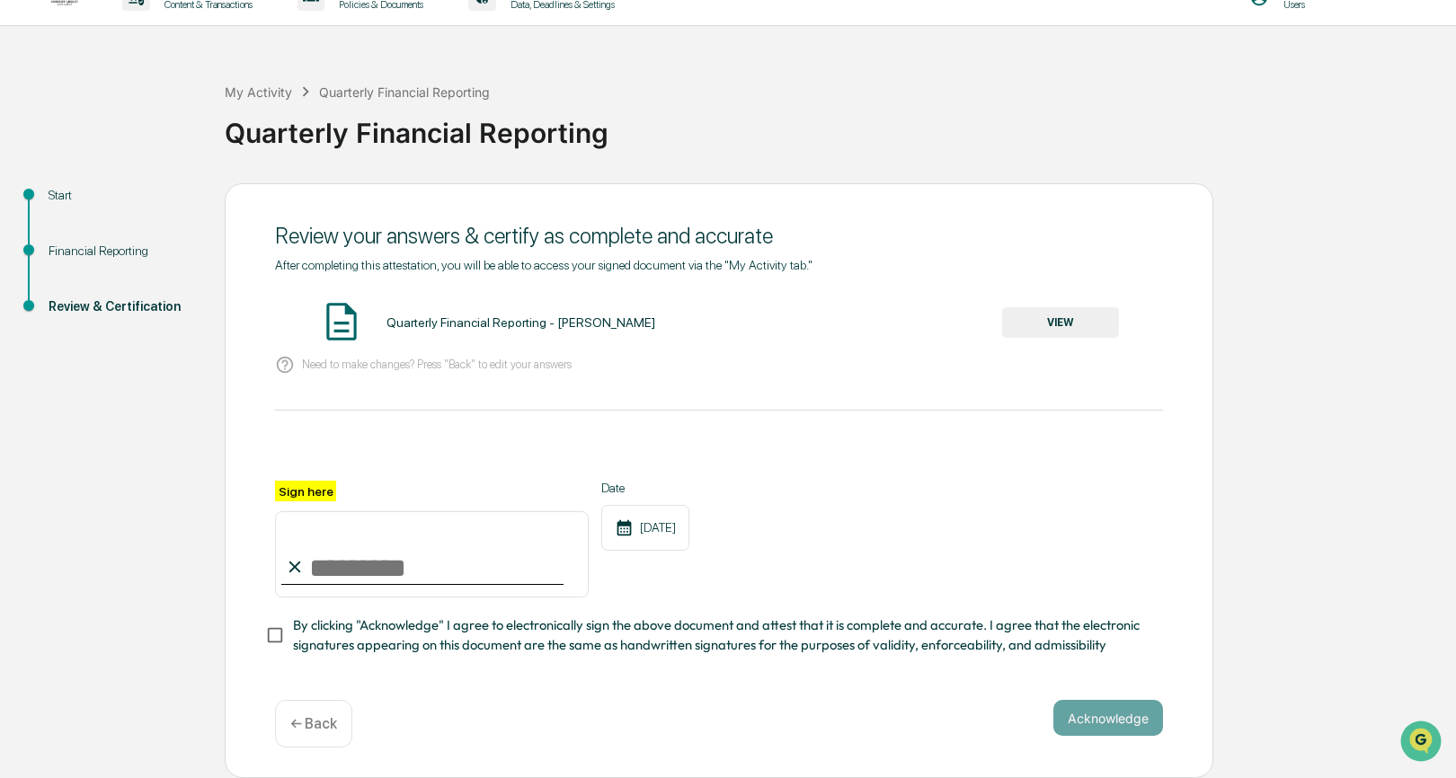
scroll to position [36, 0]
click at [329, 558] on input "Sign here" at bounding box center [432, 554] width 314 height 86
type input "**********"
click at [1125, 726] on button "Acknowledge" at bounding box center [1108, 718] width 110 height 36
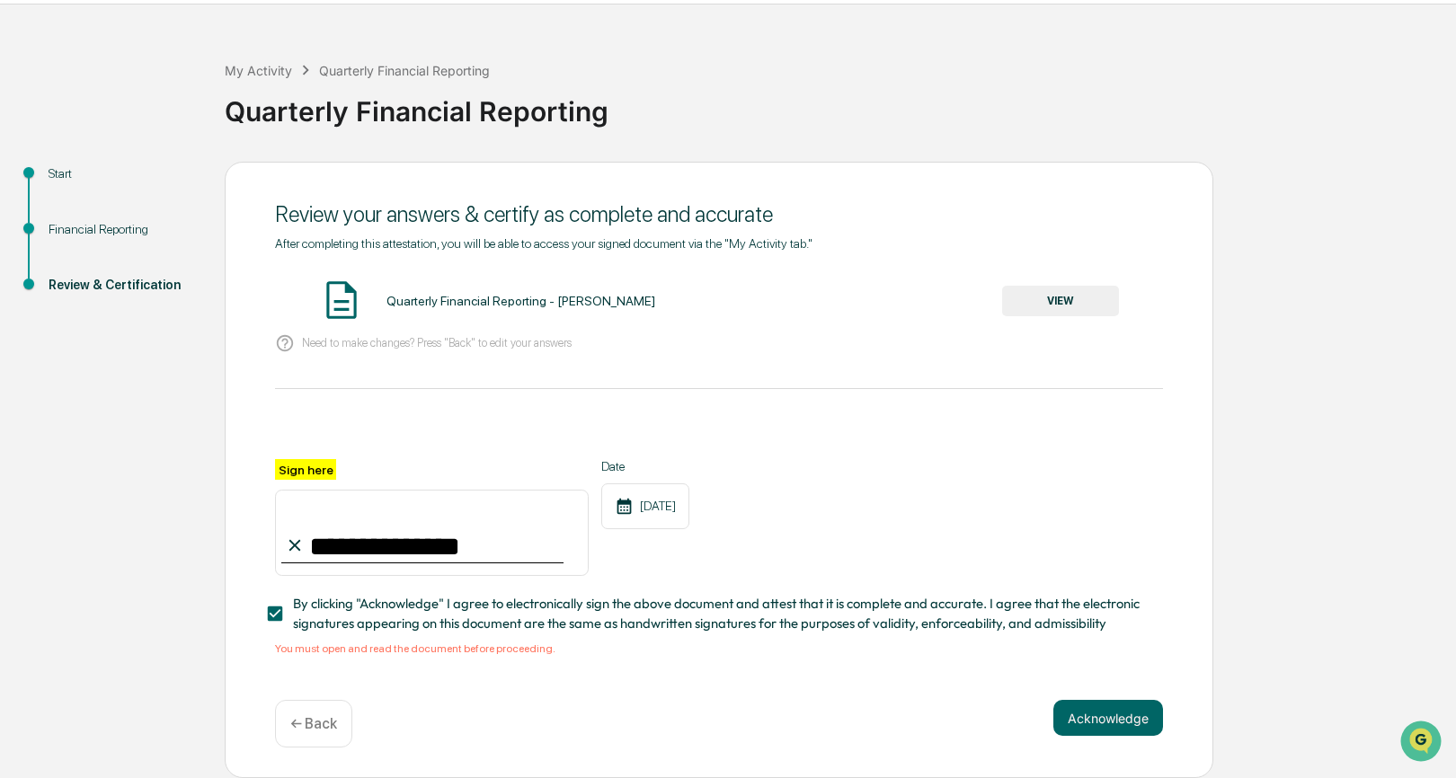
scroll to position [58, 0]
click at [1068, 300] on button "VIEW" at bounding box center [1060, 301] width 117 height 31
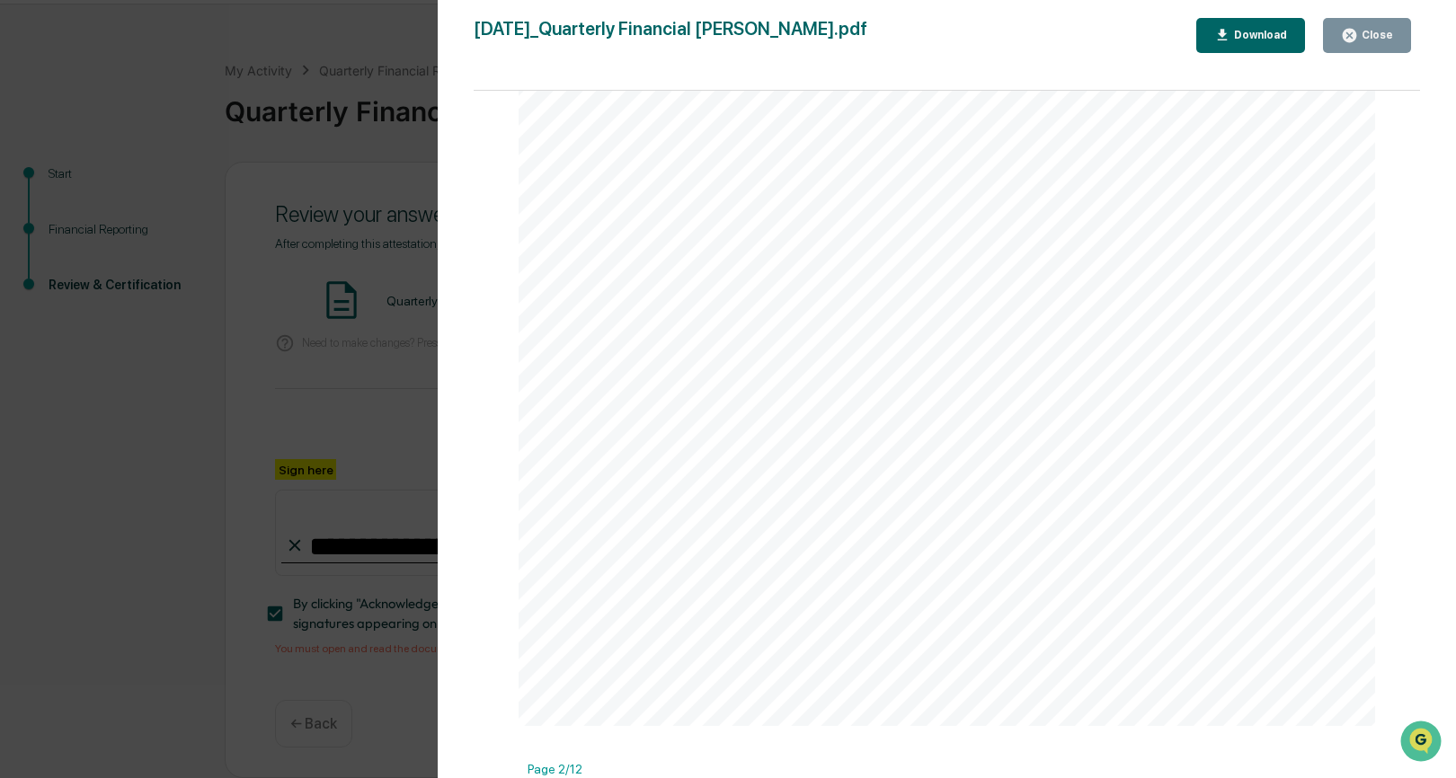
scroll to position [1233, 0]
click at [1410, 598] on div "Page 1/12 [DATE] Kingdom Legacy Advisors Quarterly Financial Reporting - [PERSO…" at bounding box center [947, 443] width 946 height 705
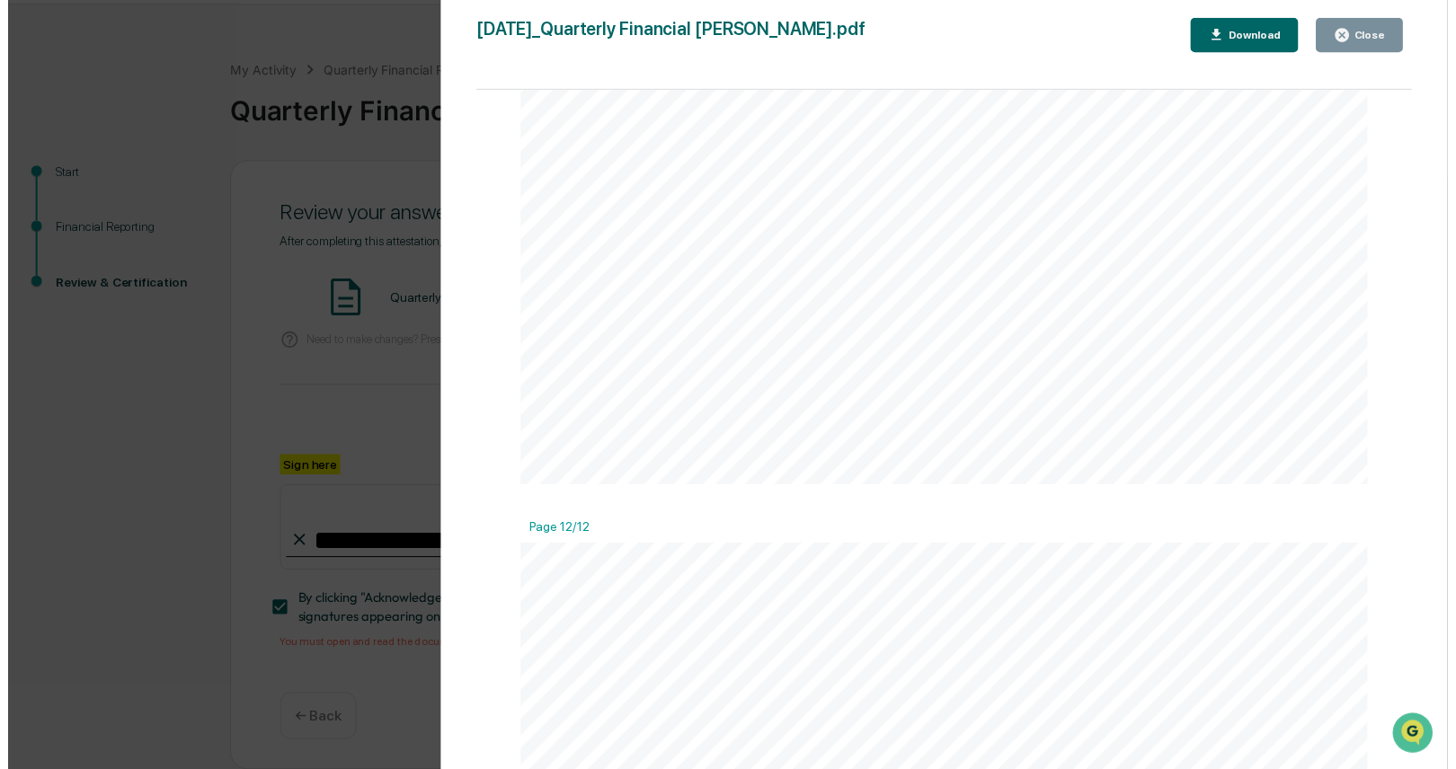
scroll to position [10118, 0]
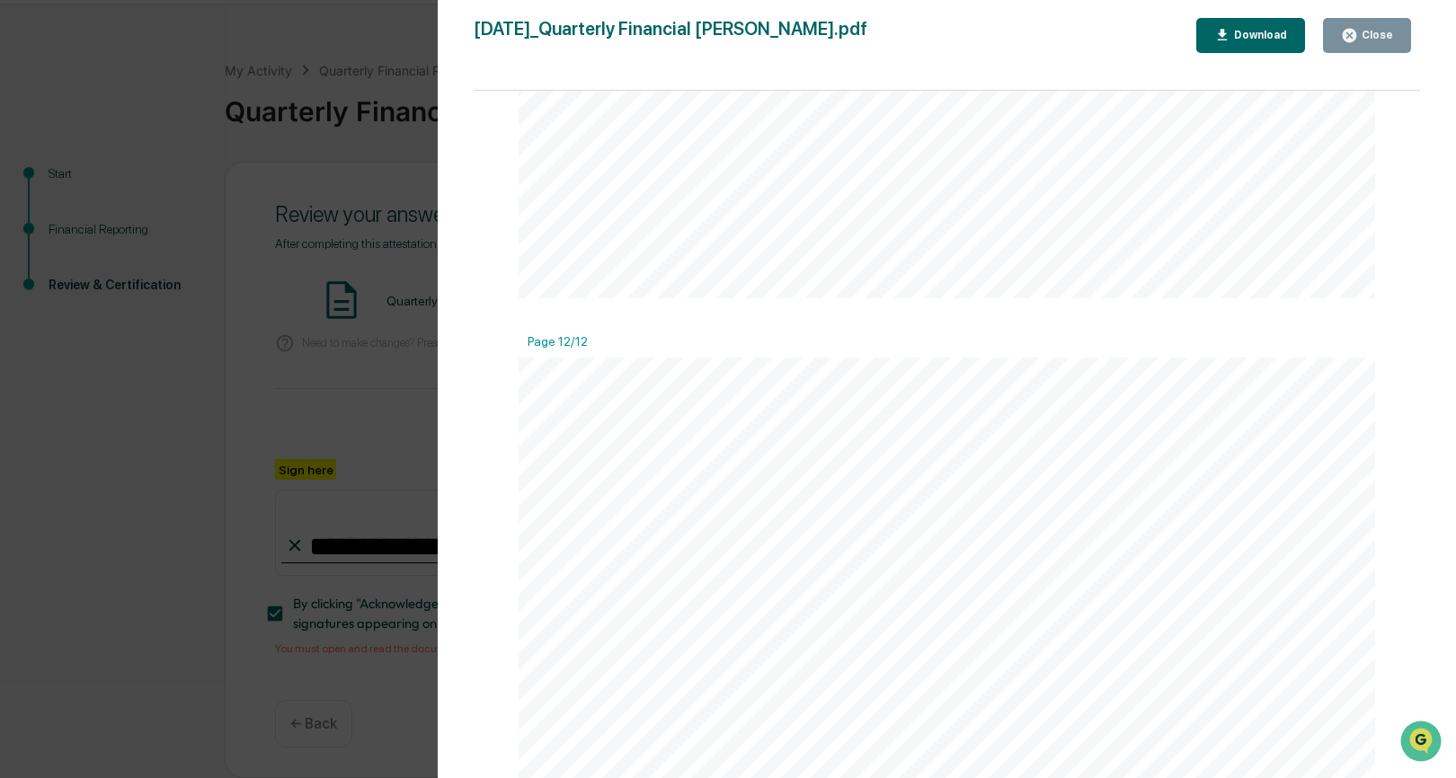
click at [1362, 31] on div "Close" at bounding box center [1375, 35] width 35 height 13
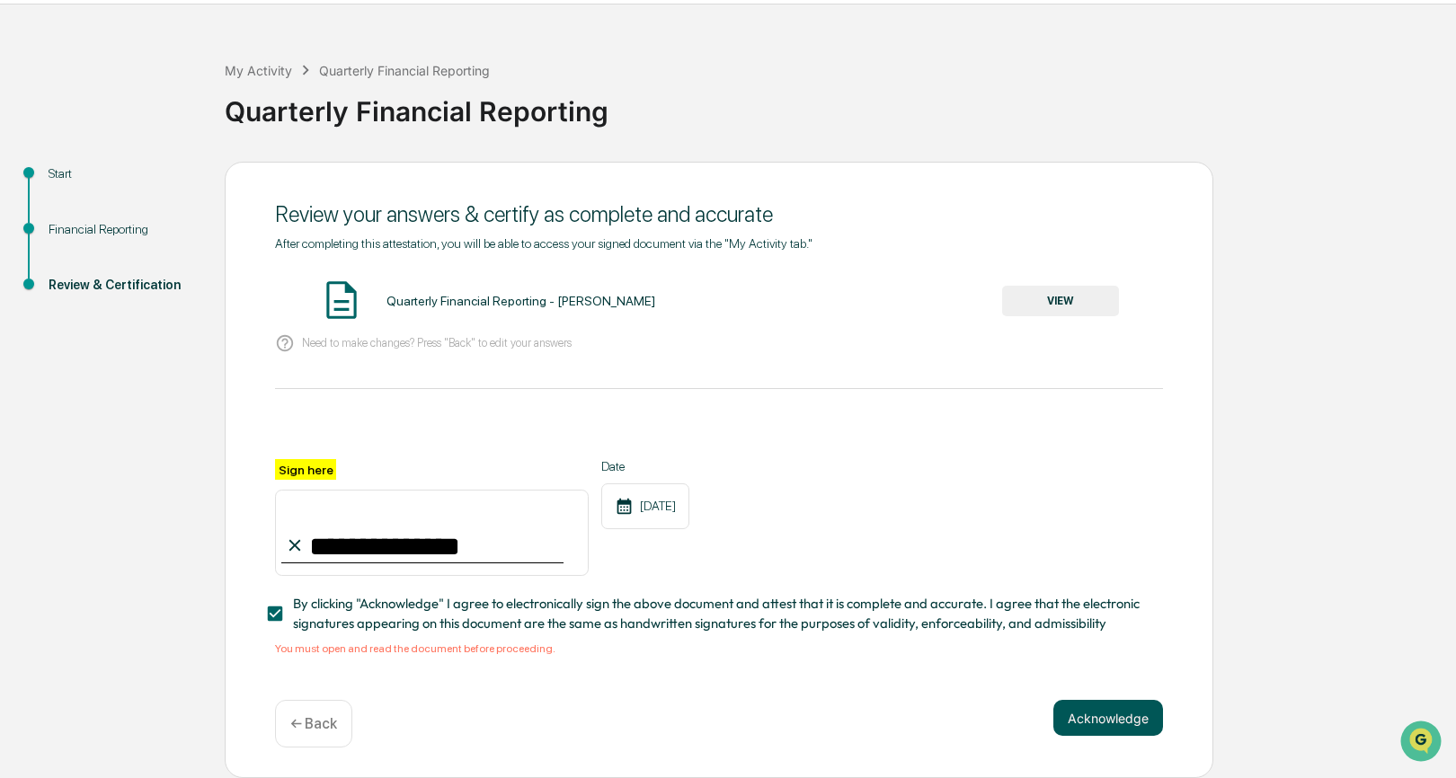
click at [1088, 721] on button "Acknowledge" at bounding box center [1108, 718] width 110 height 36
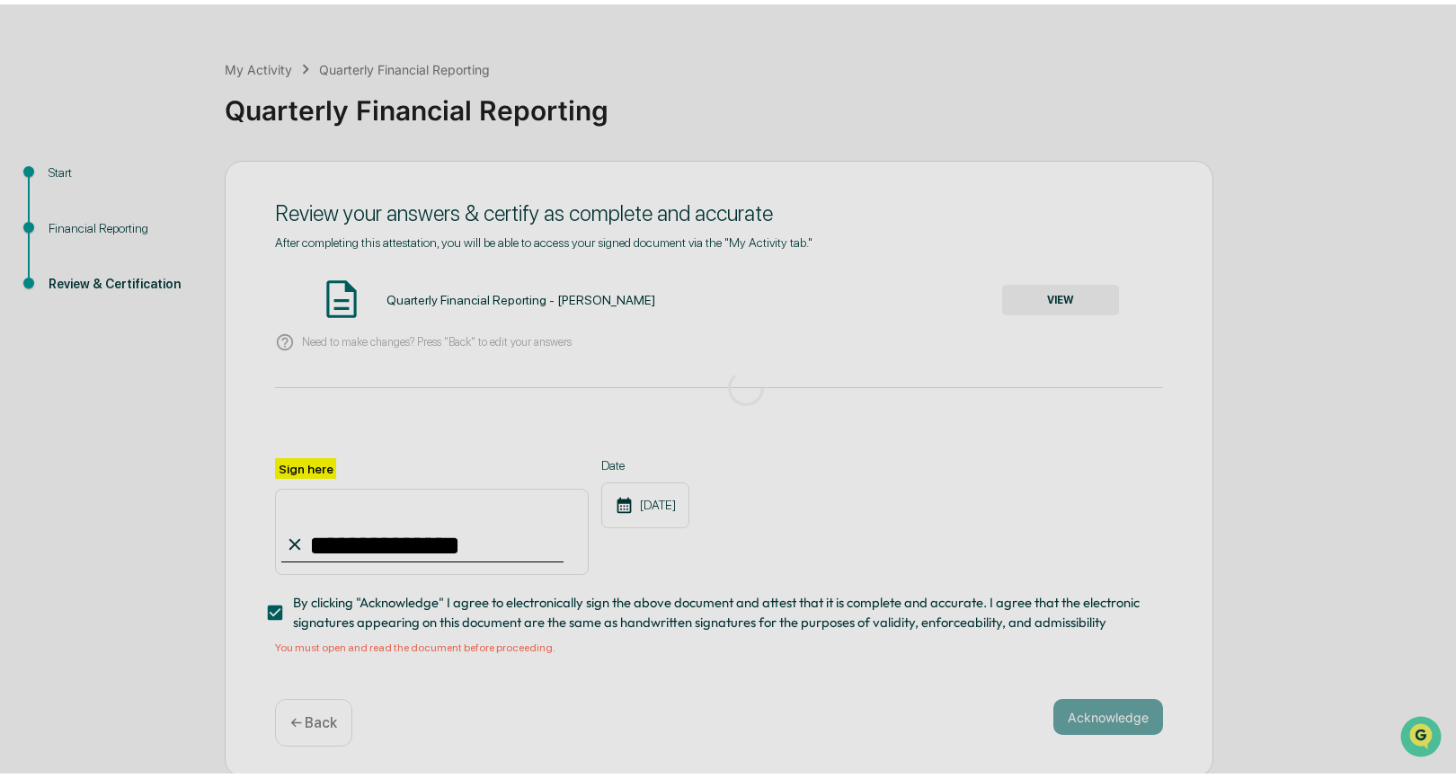
scroll to position [0, 0]
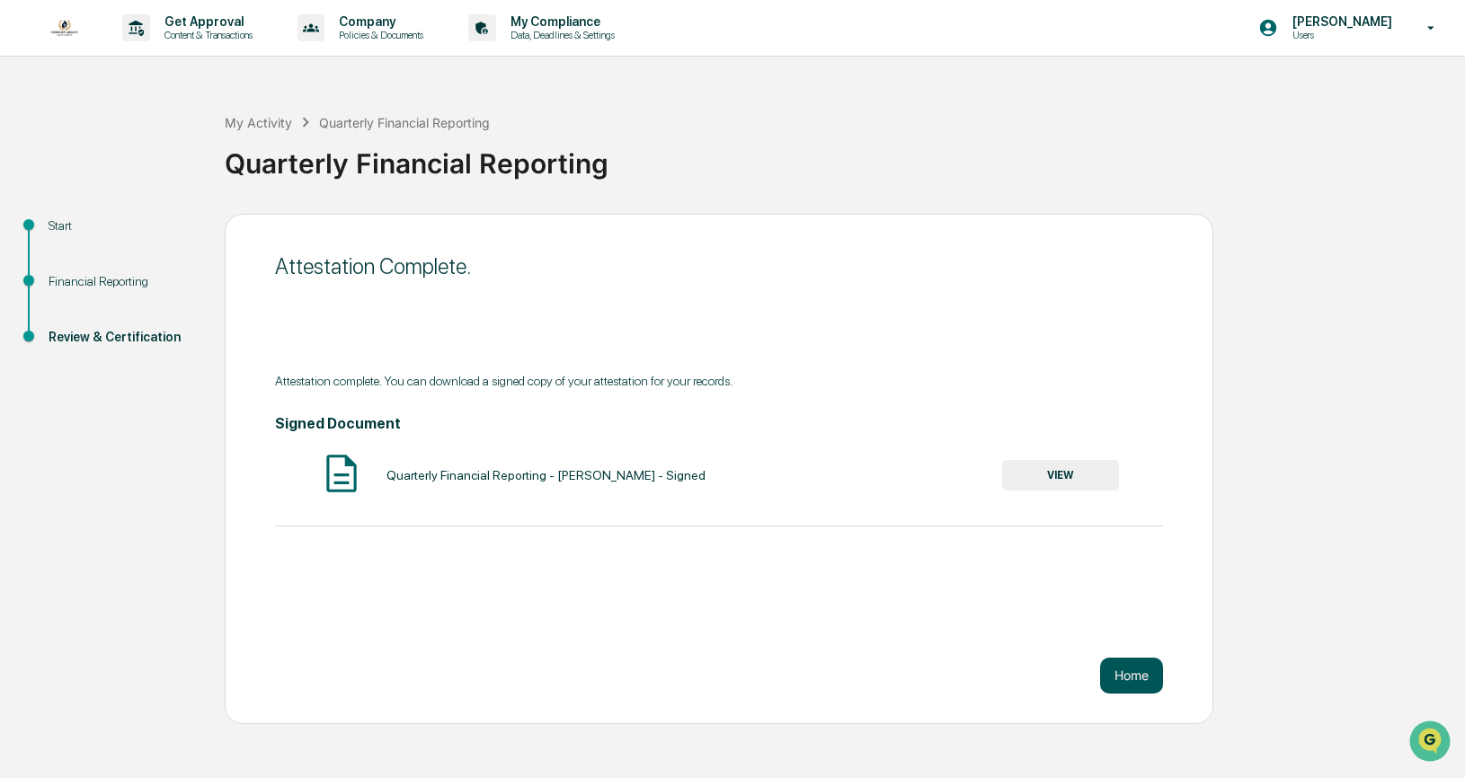
click at [1127, 678] on button "Home" at bounding box center [1131, 676] width 63 height 36
